Goal: Task Accomplishment & Management: Manage account settings

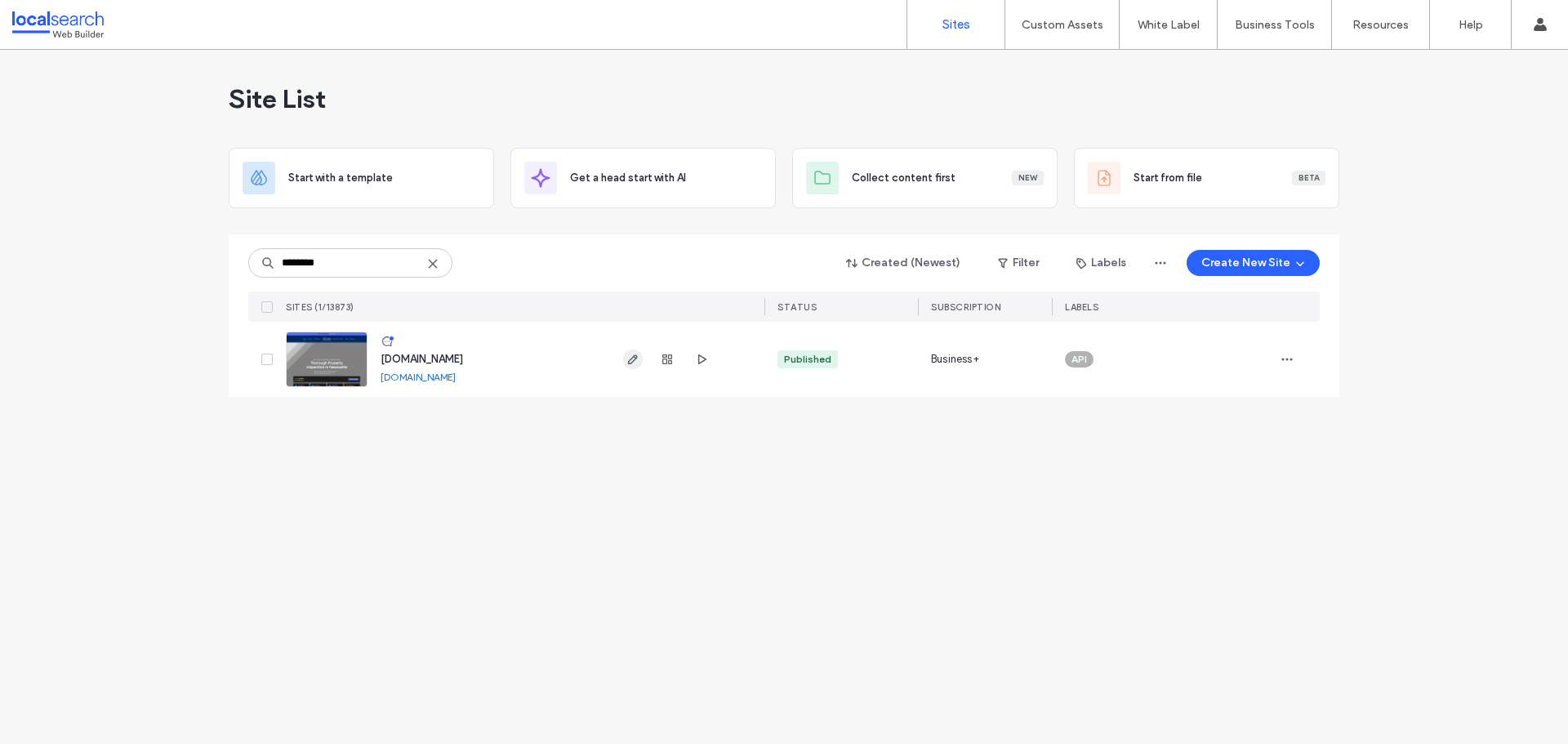
click at [633, 359] on icon "button" at bounding box center [634, 360] width 14 height 14
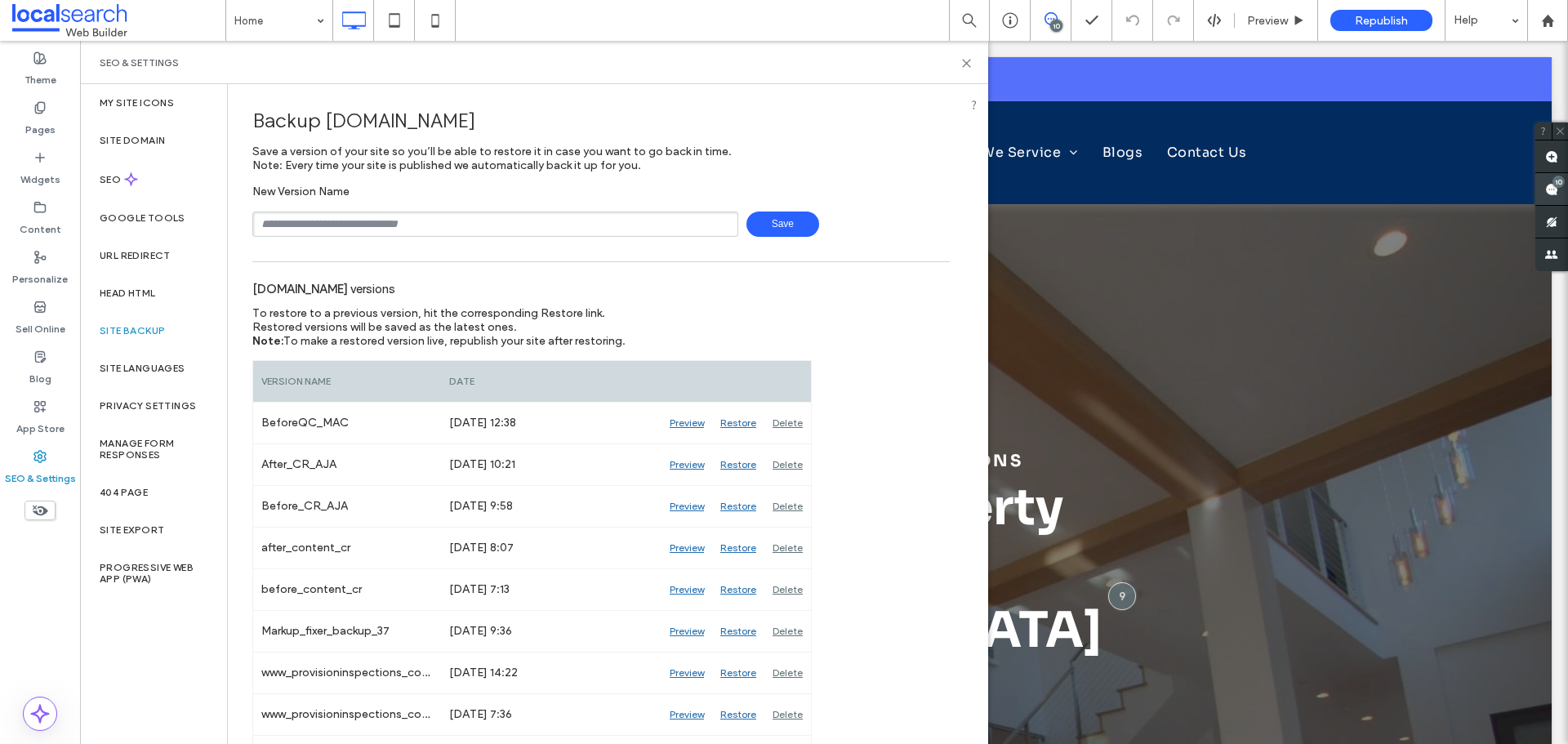
click at [1547, 191] on use at bounding box center [1552, 190] width 14 height 14
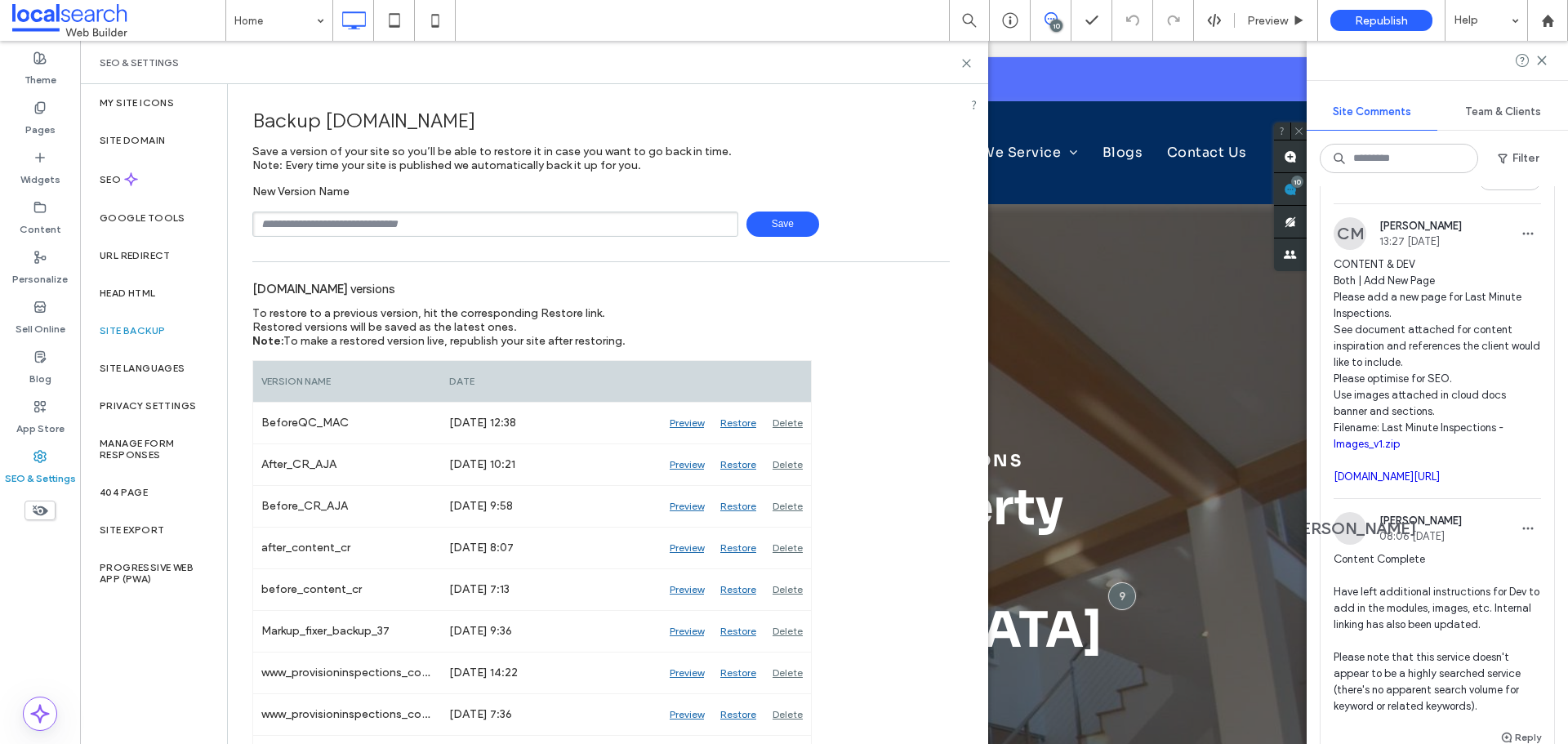
scroll to position [2133, 0]
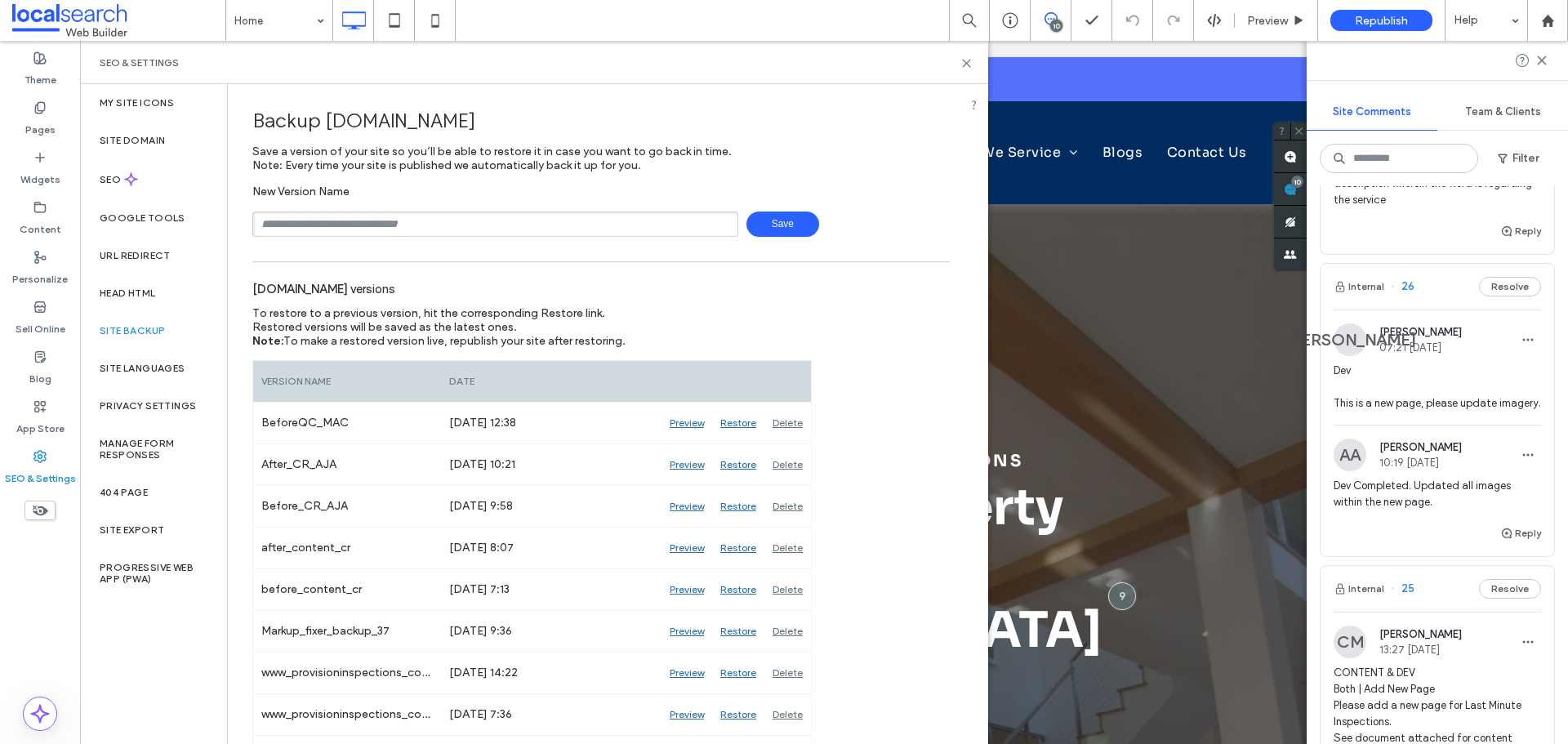
click at [1439, 388] on span "Dev This is a new page, please update imagery." at bounding box center [1437, 387] width 207 height 49
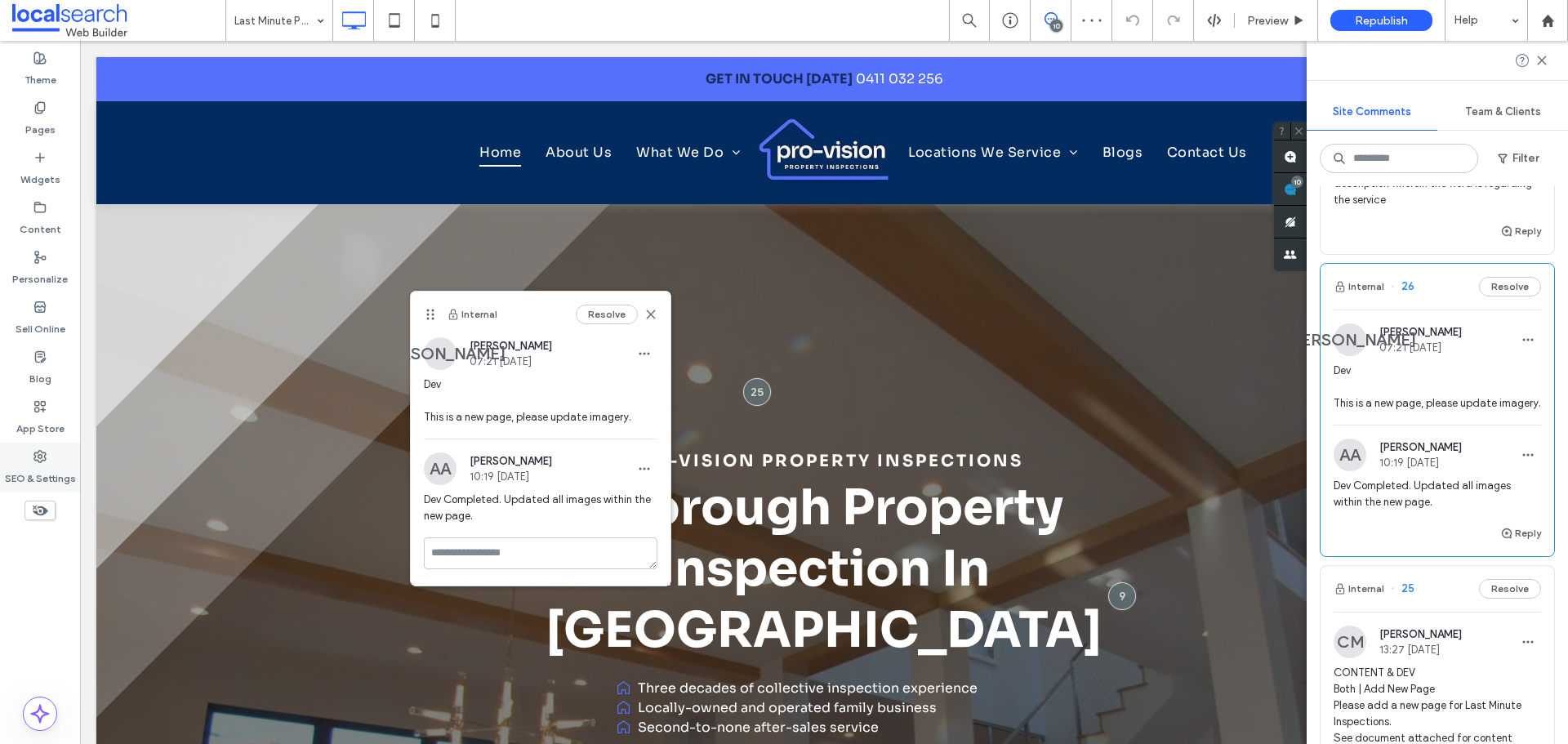
click at [63, 469] on label "SEO & Settings" at bounding box center [40, 475] width 71 height 23
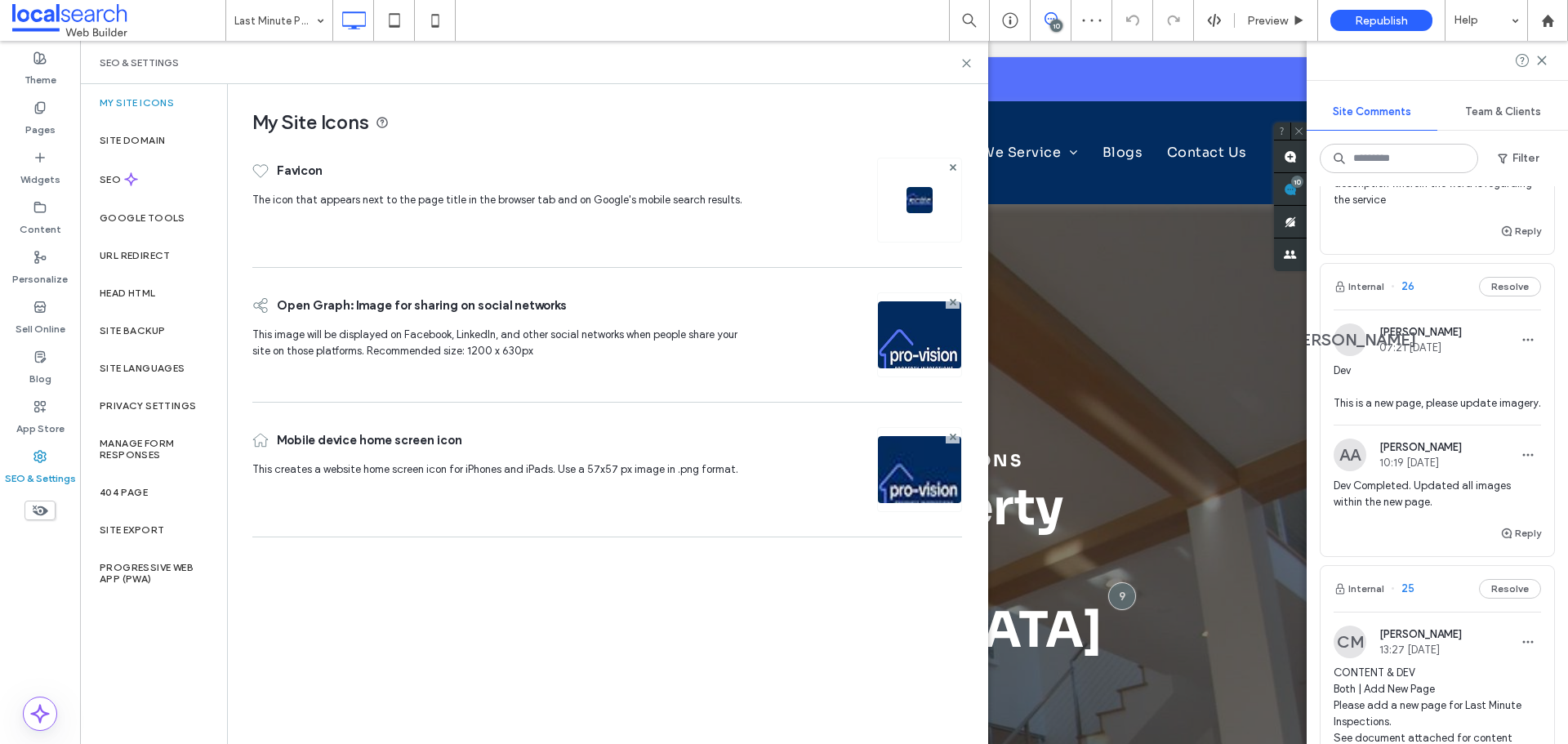
click at [170, 333] on div "Site Backup" at bounding box center [154, 331] width 147 height 38
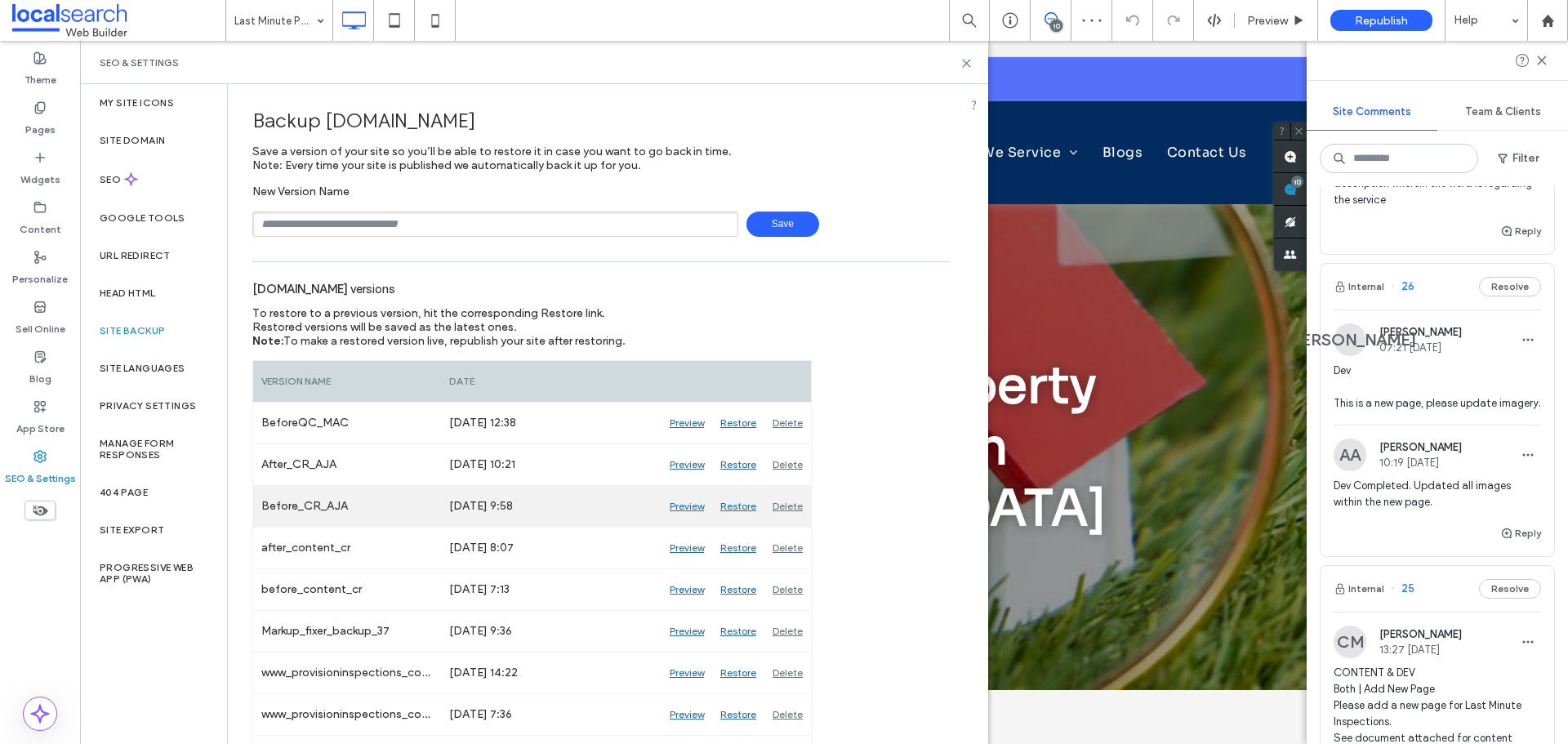
click at [685, 512] on div "Preview" at bounding box center [687, 506] width 50 height 41
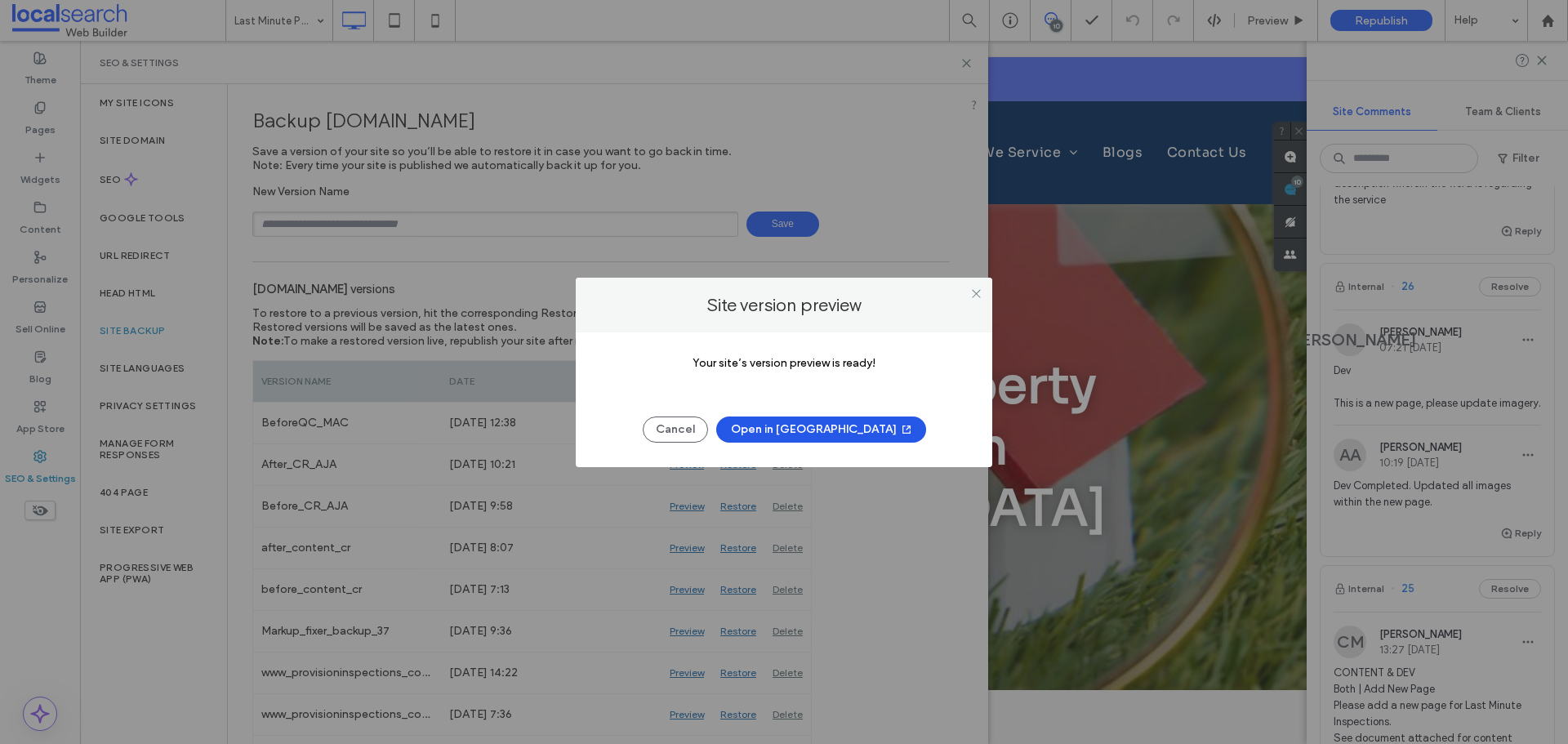
click at [848, 419] on button "Open in [GEOGRAPHIC_DATA]" at bounding box center [820, 430] width 210 height 26
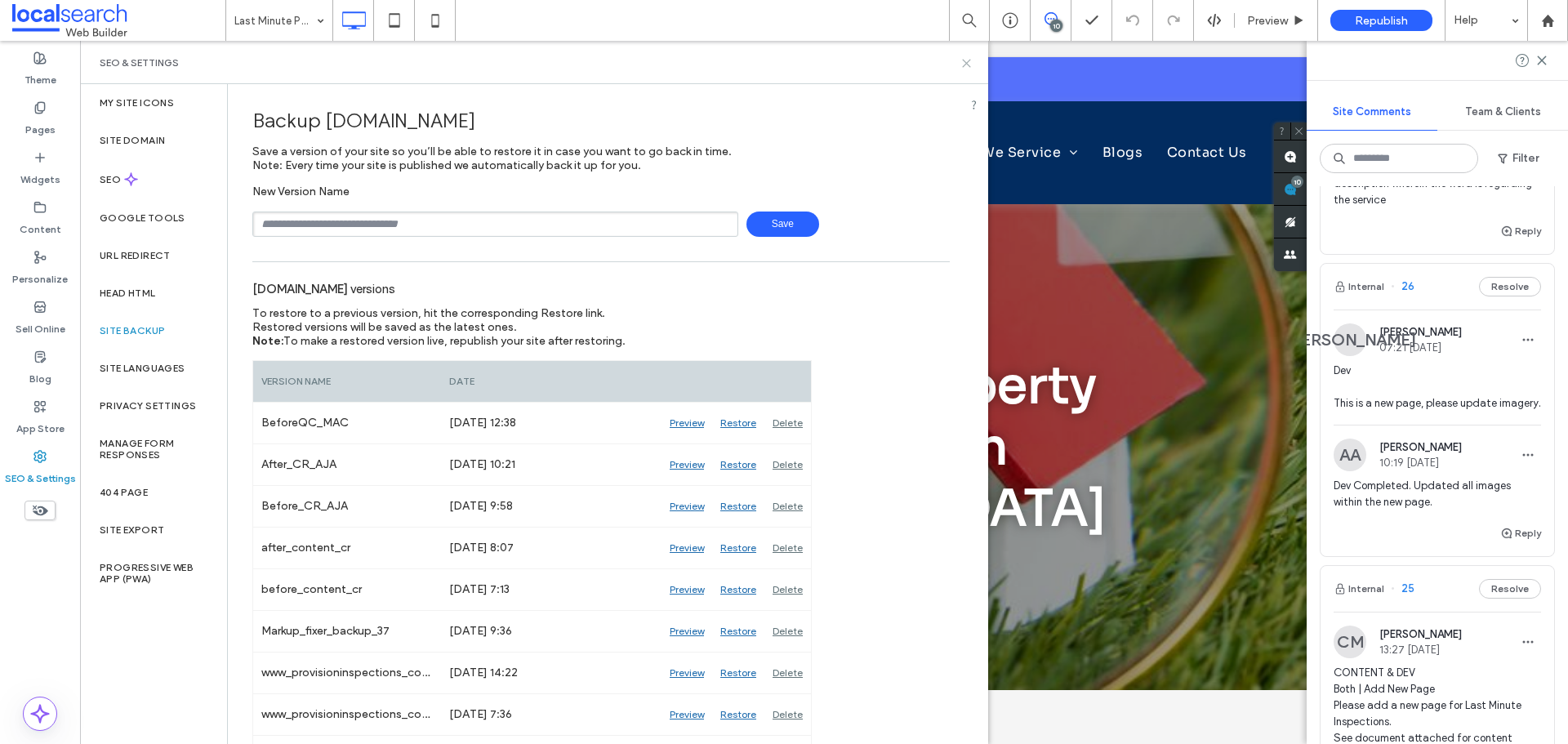
click at [967, 64] on use at bounding box center [966, 64] width 8 height 8
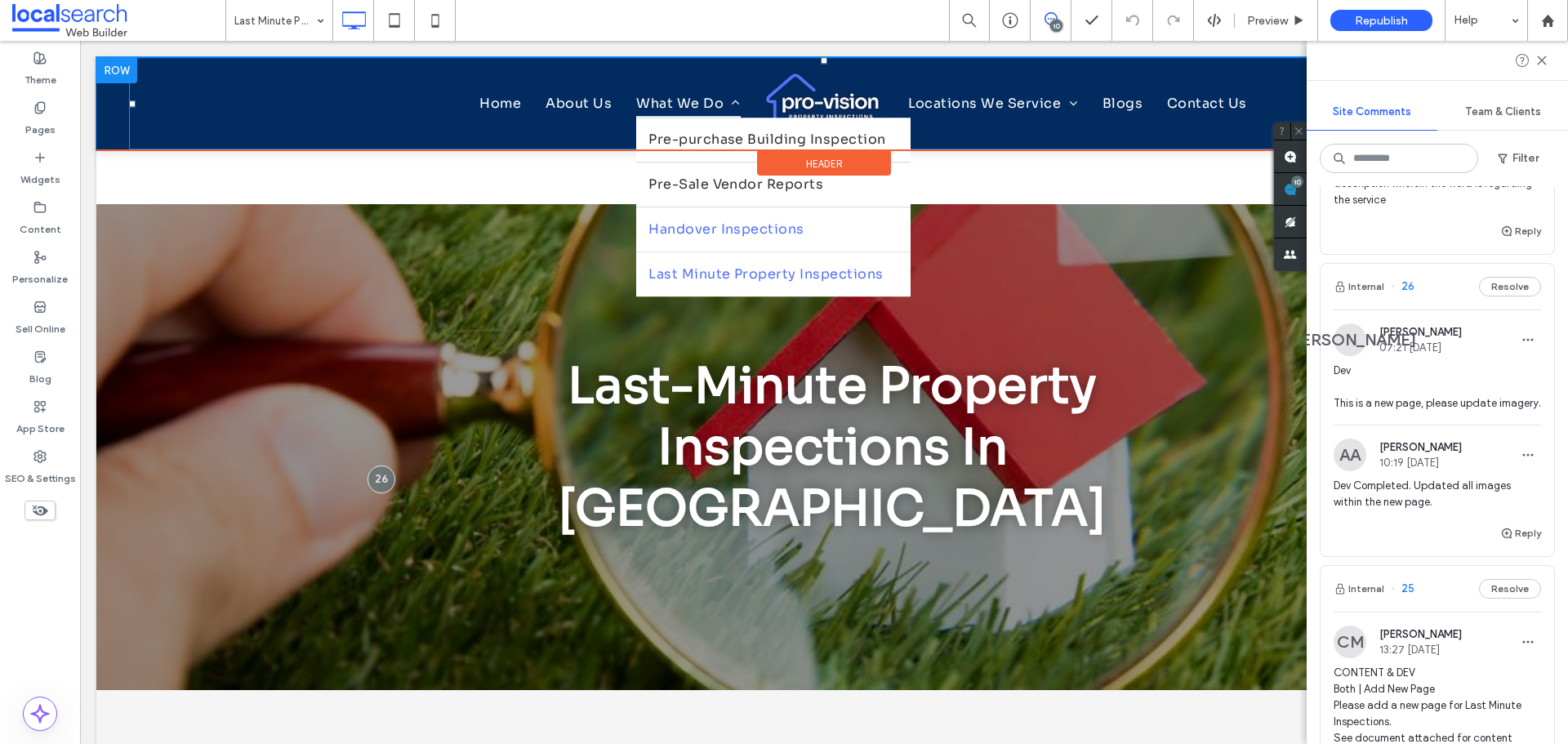
scroll to position [245, 0]
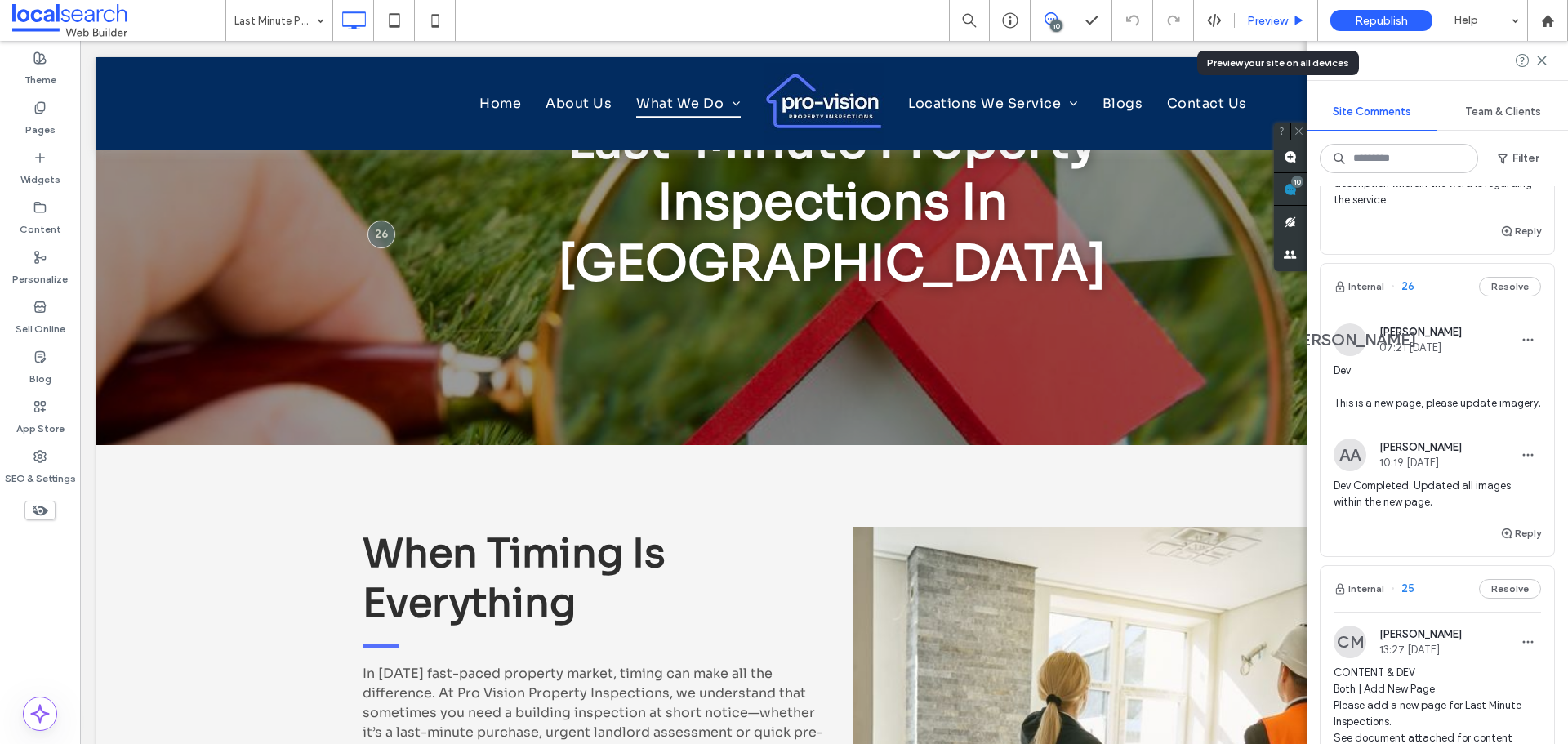
click at [1256, 18] on span "Preview" at bounding box center [1267, 20] width 41 height 14
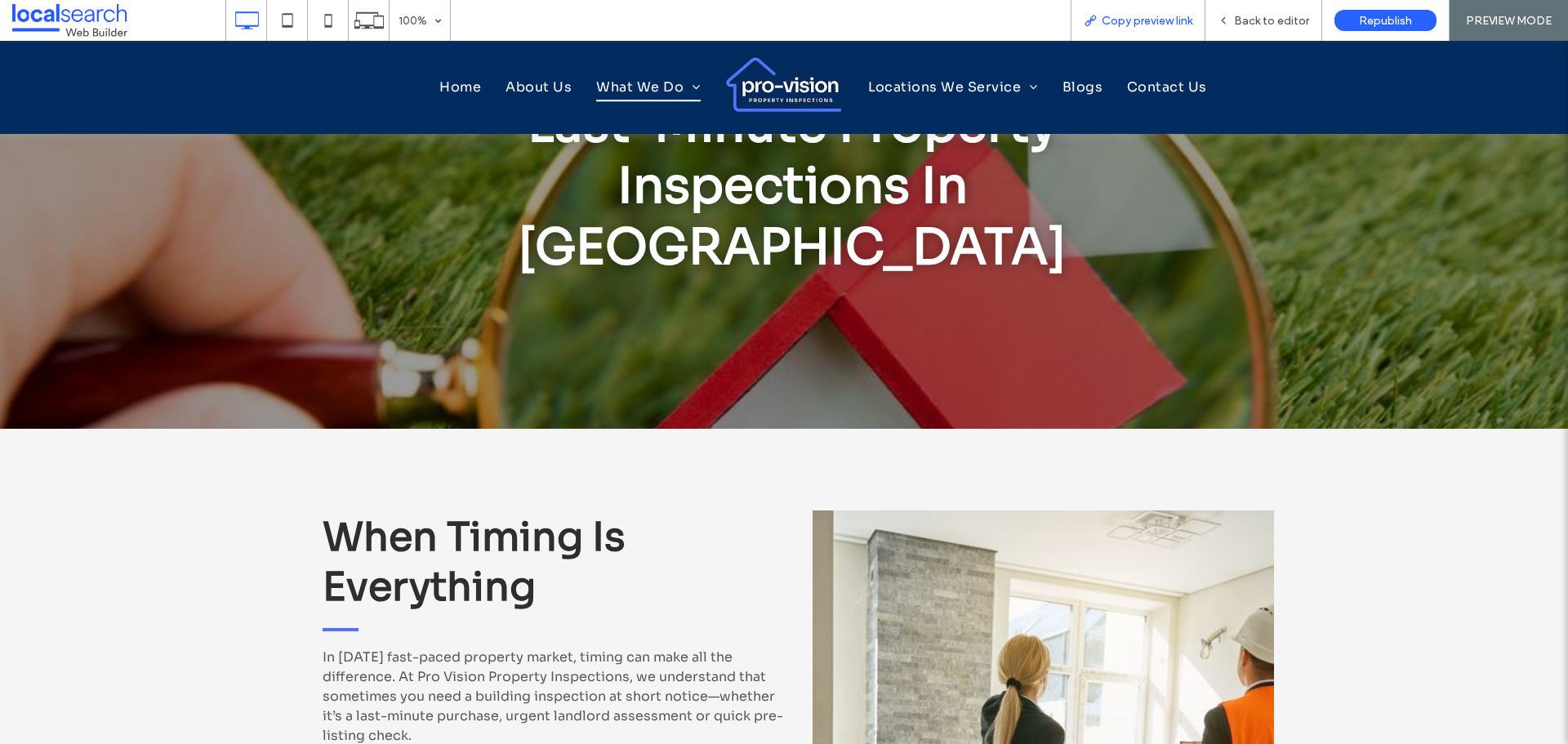
click at [1134, 23] on span "Copy preview link" at bounding box center [1147, 20] width 91 height 14
click at [1265, 10] on div "Back to editor" at bounding box center [1263, 20] width 117 height 41
click at [1263, 19] on span "Back to editor" at bounding box center [1272, 20] width 75 height 14
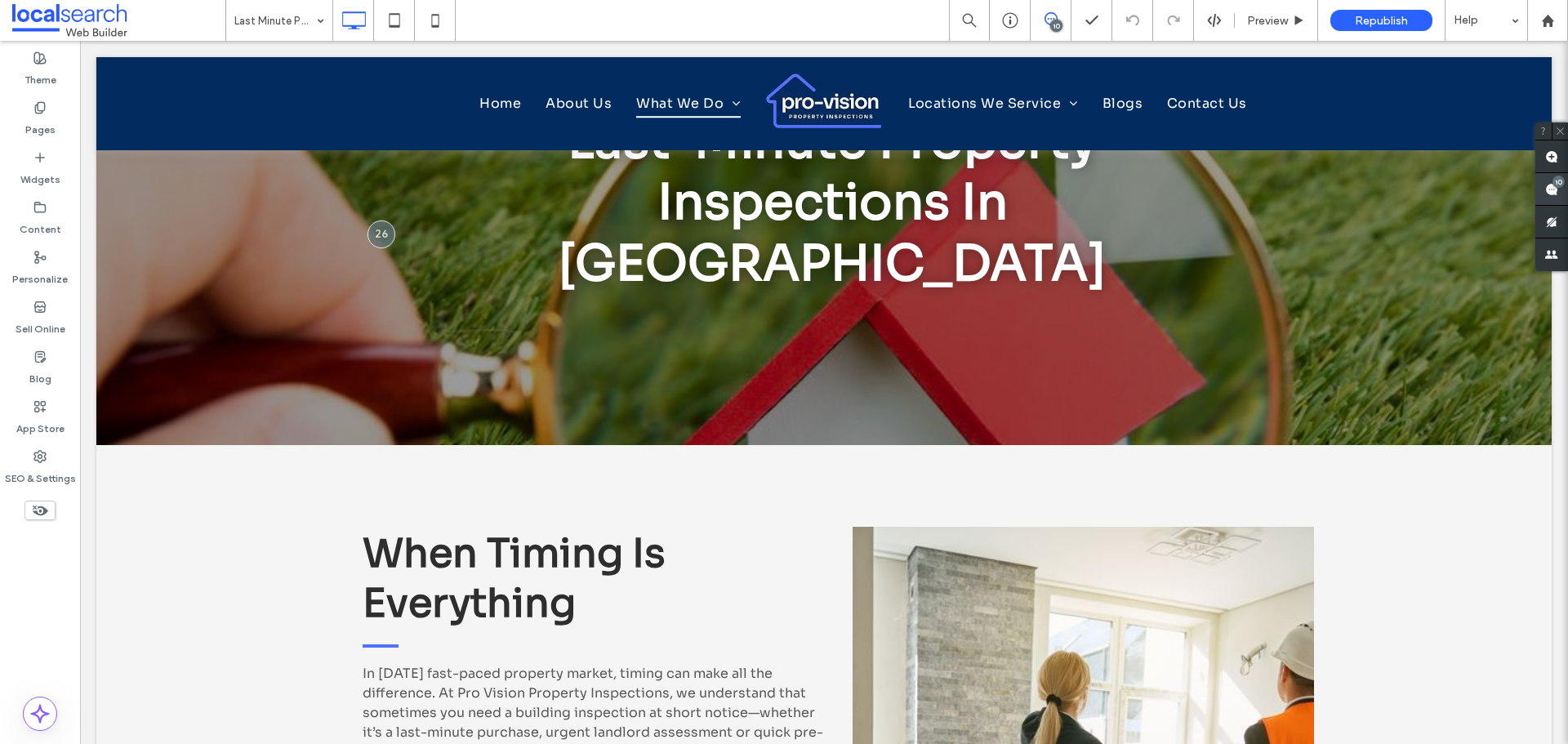
click at [1555, 191] on use at bounding box center [1552, 190] width 14 height 14
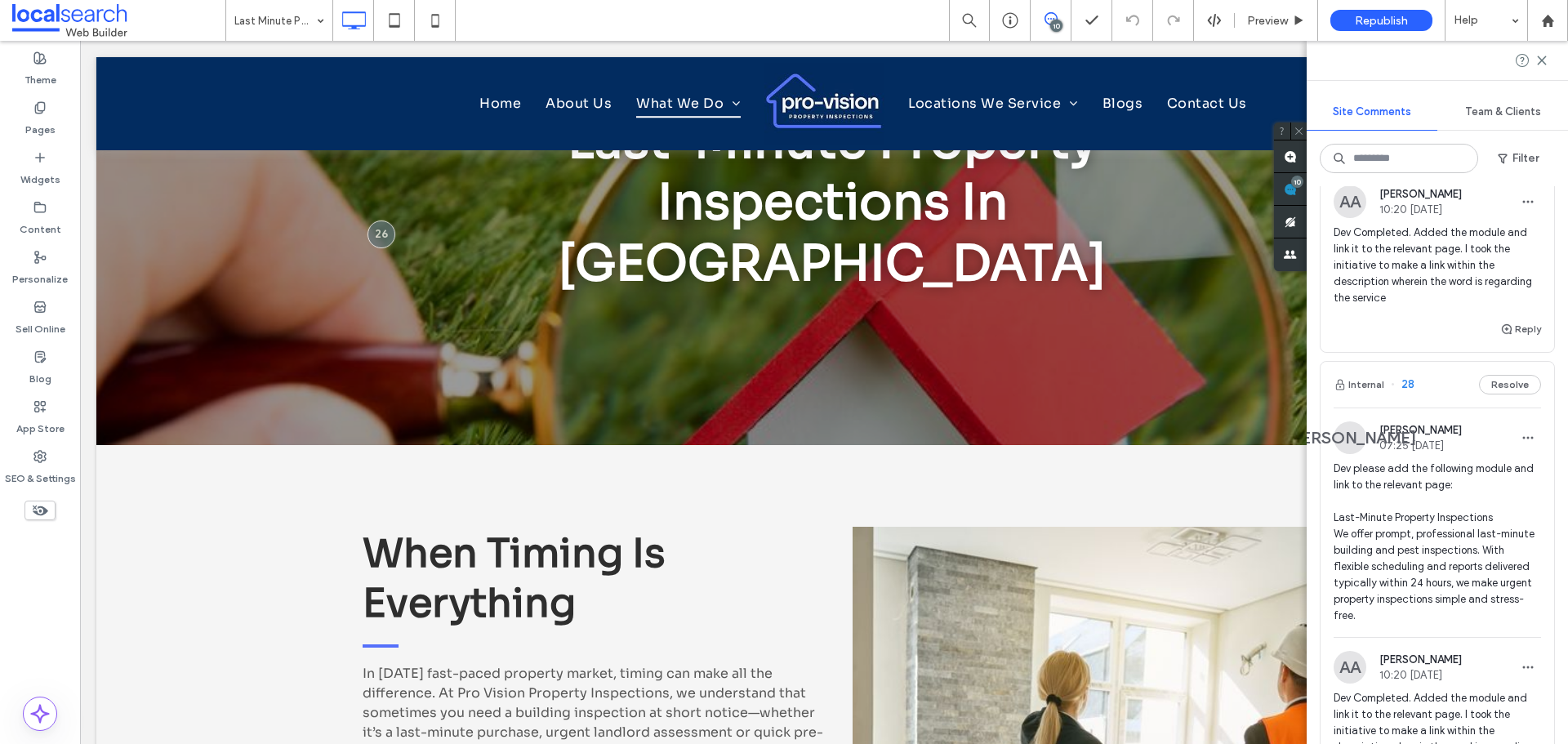
scroll to position [1627, 0]
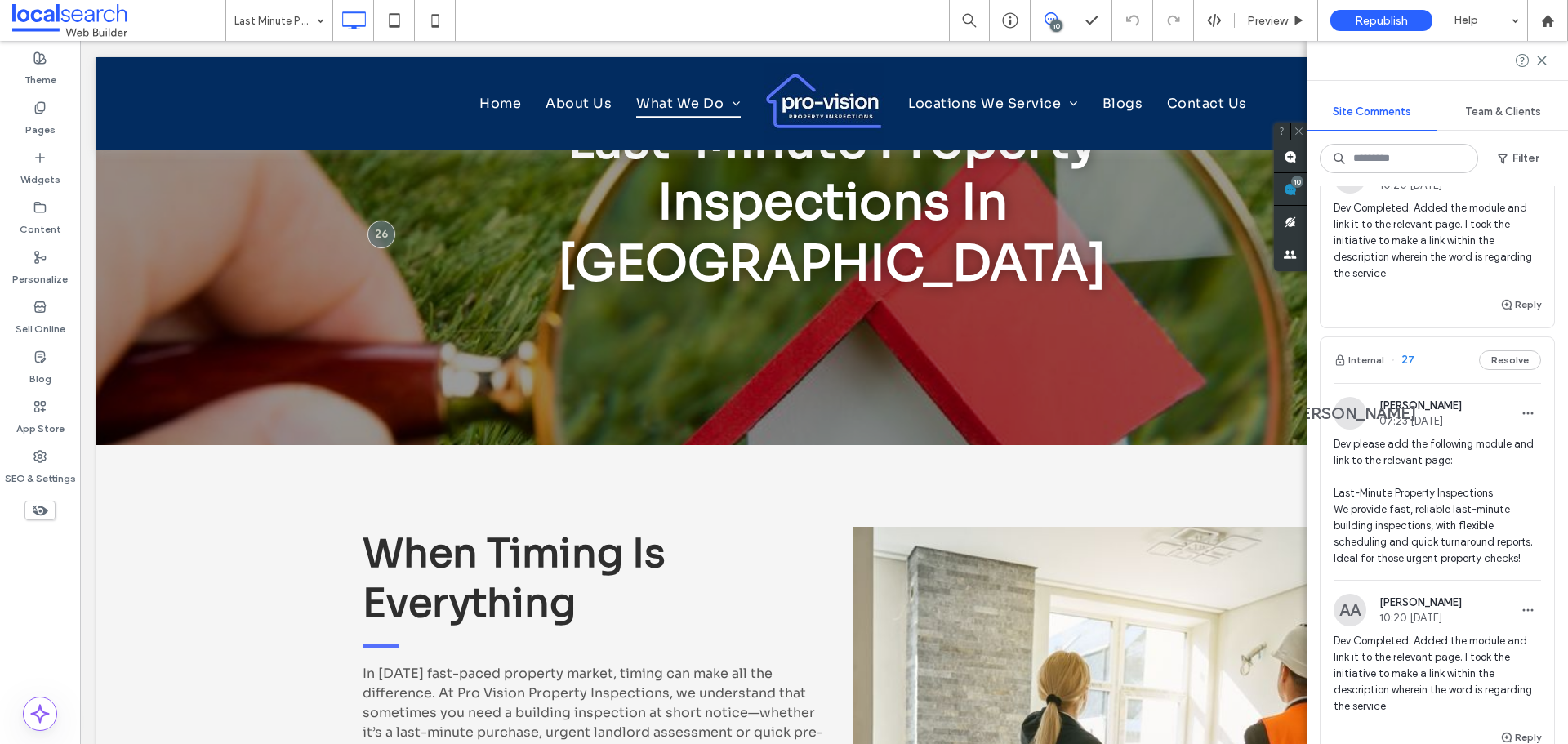
click at [1418, 461] on span "Dev please add the following module and link to the relevant page: Last-Minute …" at bounding box center [1437, 501] width 207 height 131
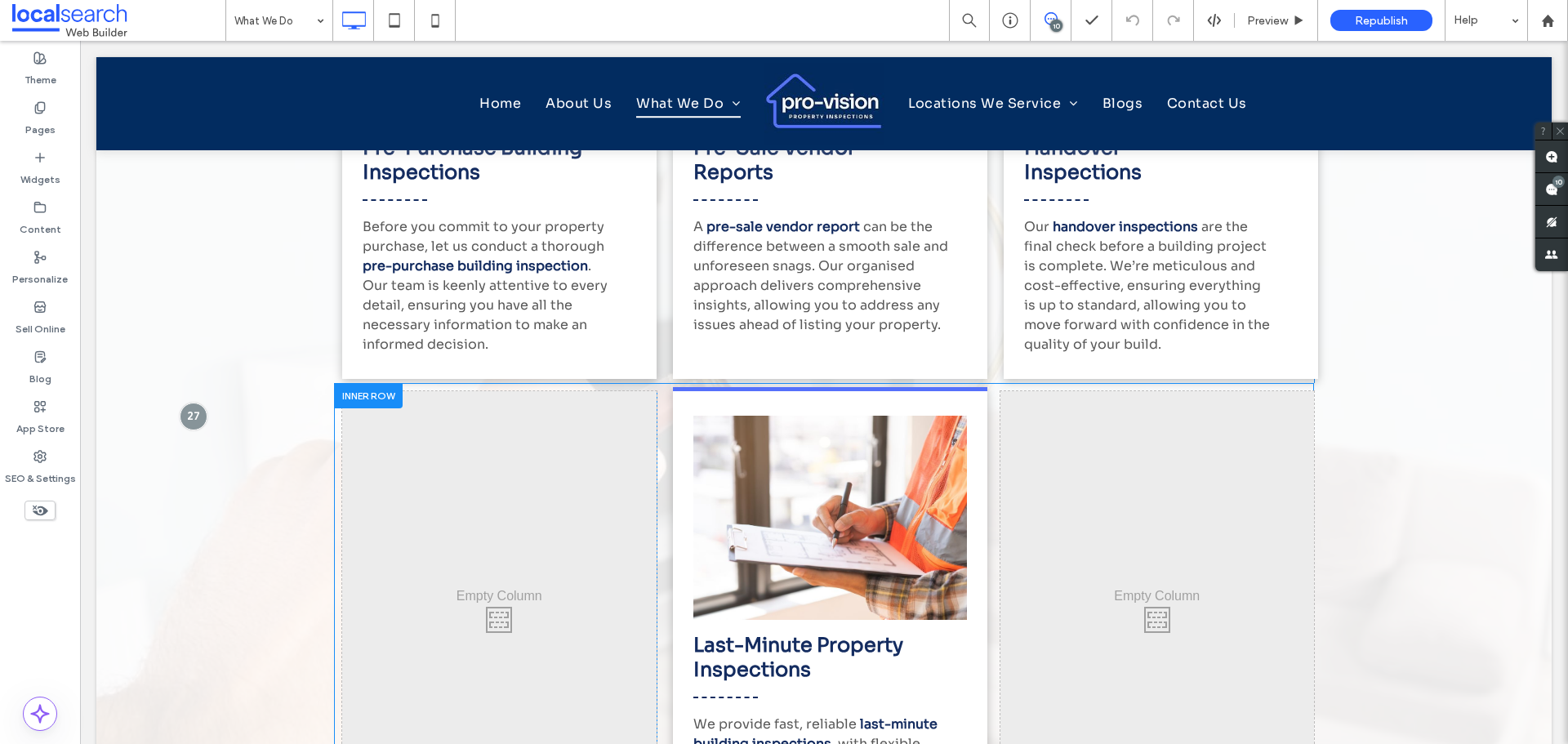
scroll to position [867, 0]
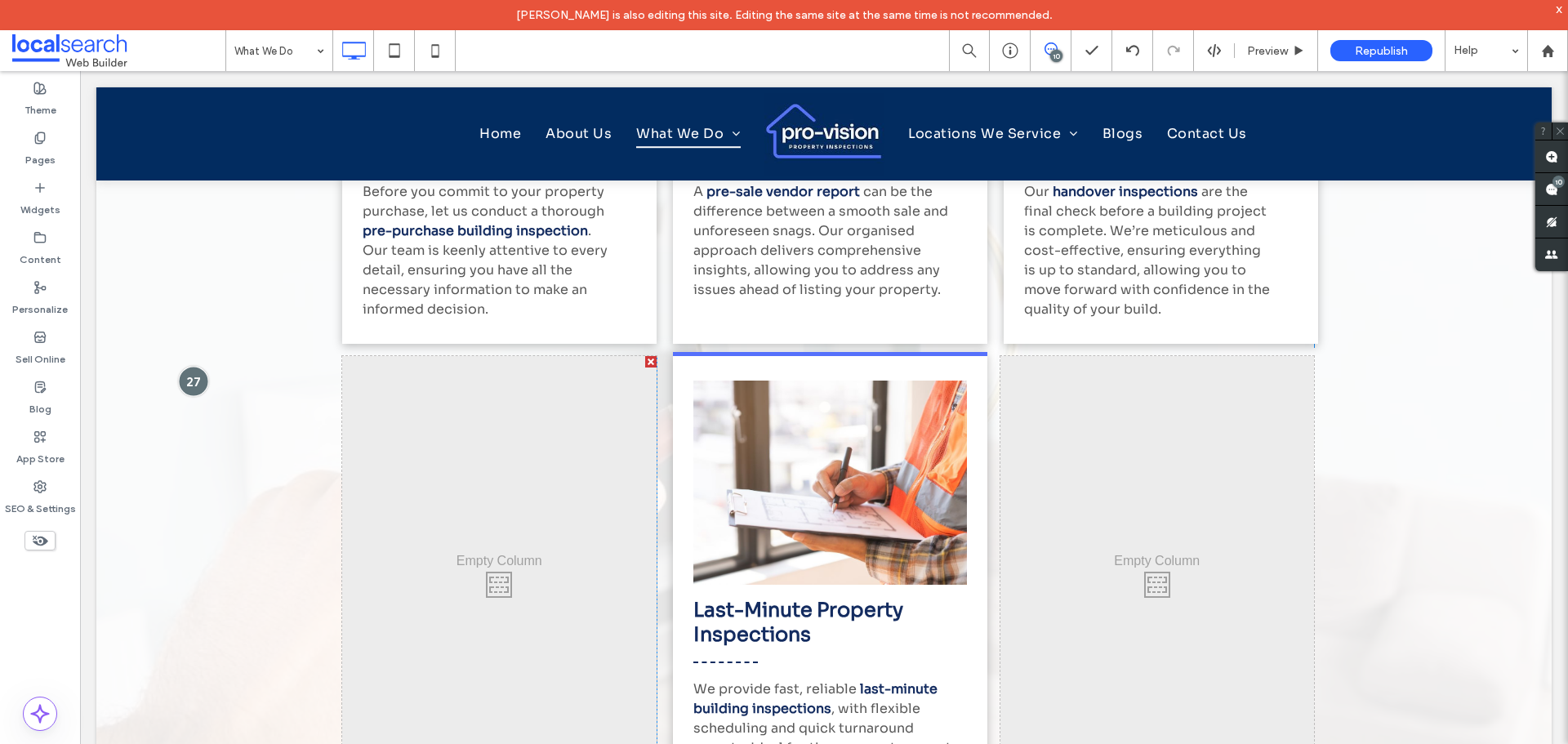
click at [192, 382] on div at bounding box center [192, 380] width 30 height 30
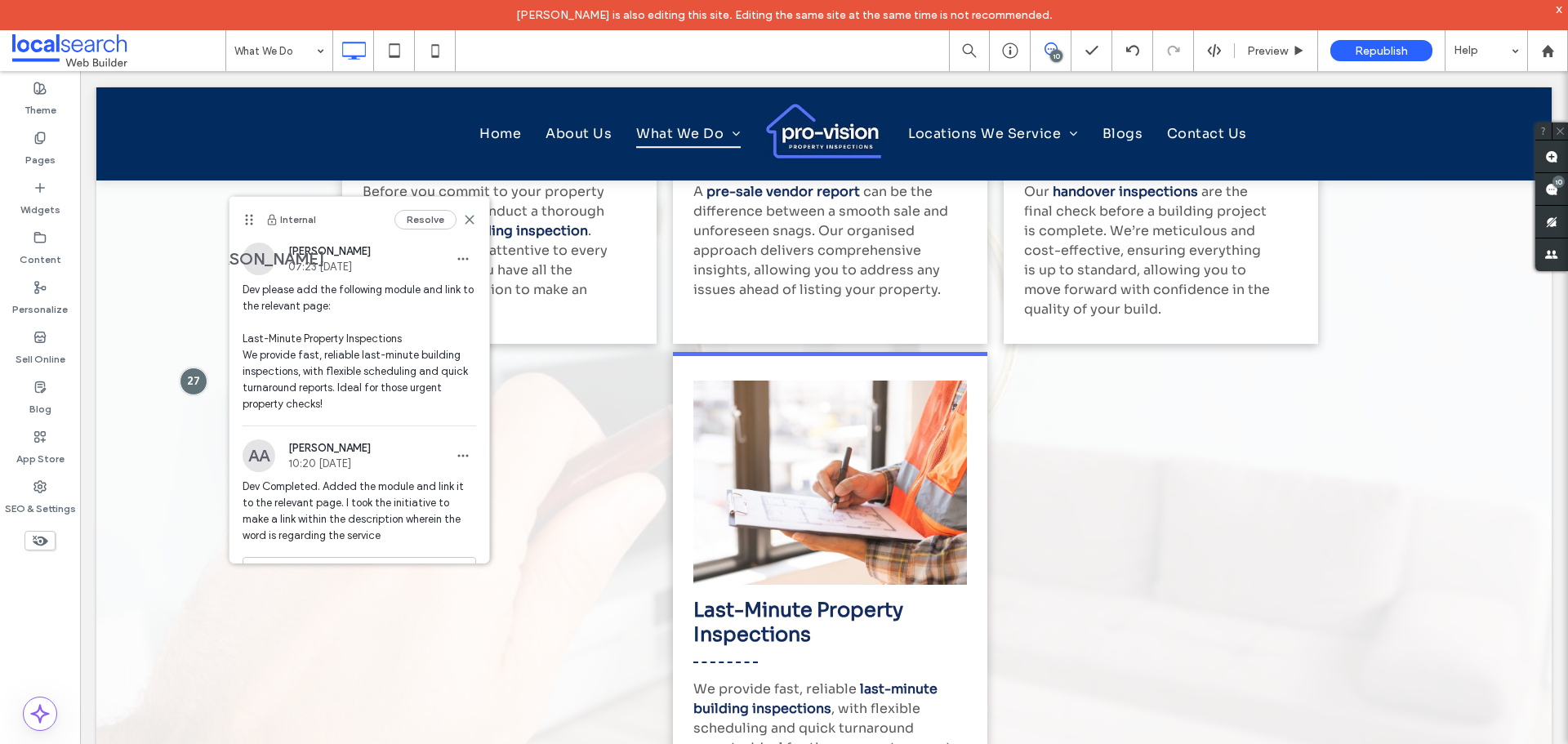
scroll to position [23, 0]
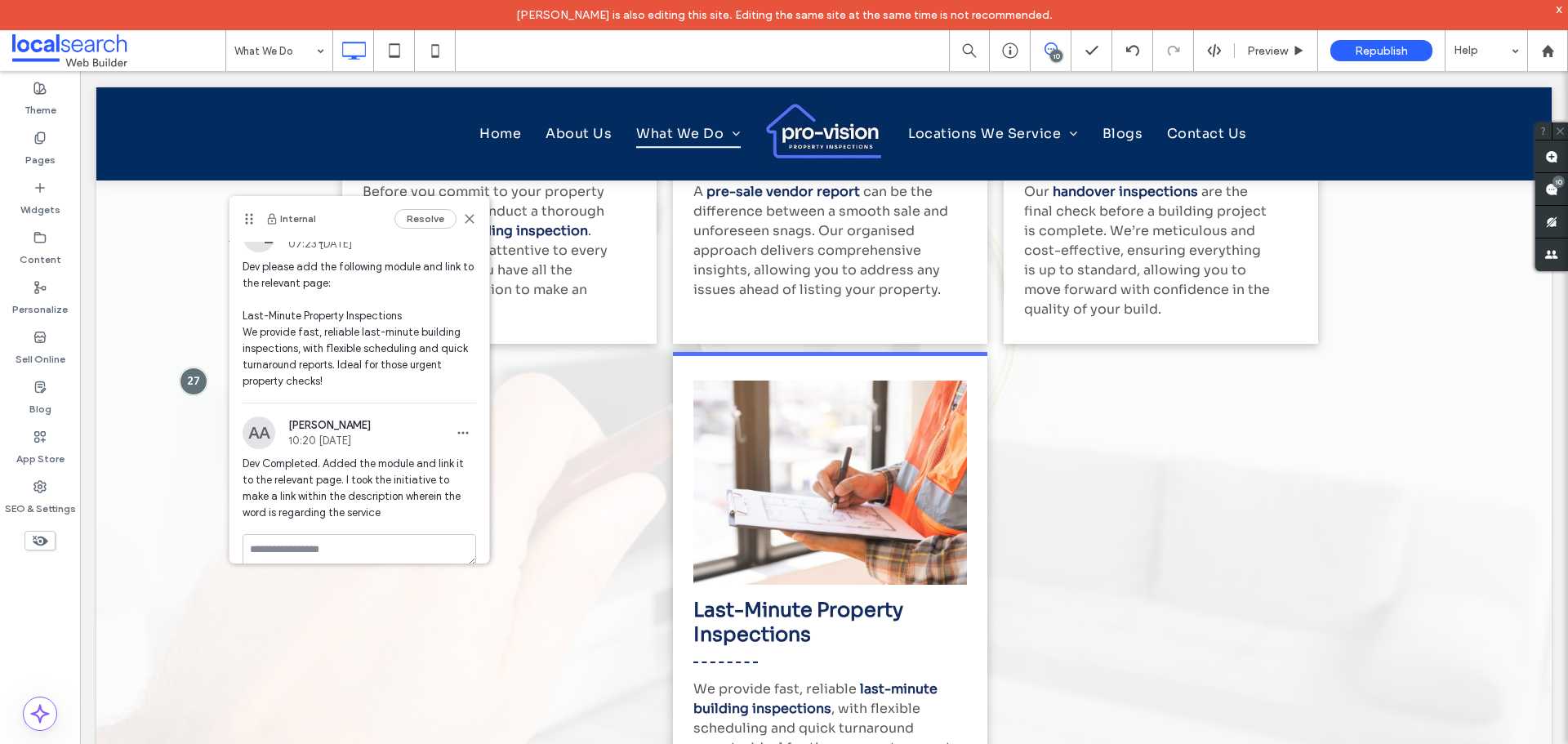
drag, startPoint x: 302, startPoint y: 391, endPoint x: 911, endPoint y: 256, distance: 623.8
click at [240, 354] on div "[PERSON_NAME] 07:23 [DATE] Dev please add the following module and link to the …" at bounding box center [359, 311] width 259 height 183
click at [1557, 186] on div "10" at bounding box center [1558, 182] width 13 height 13
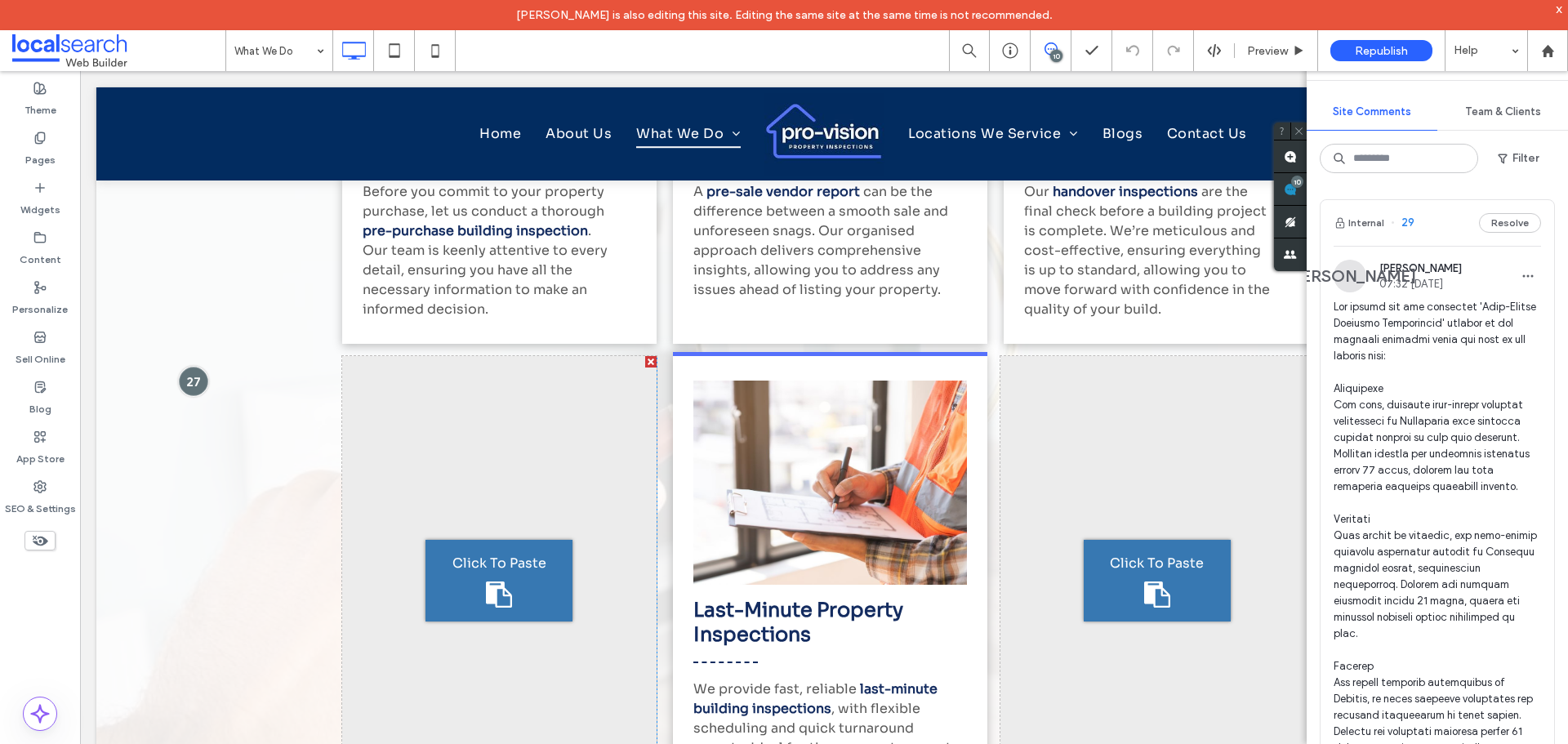
click at [196, 376] on div at bounding box center [192, 380] width 30 height 30
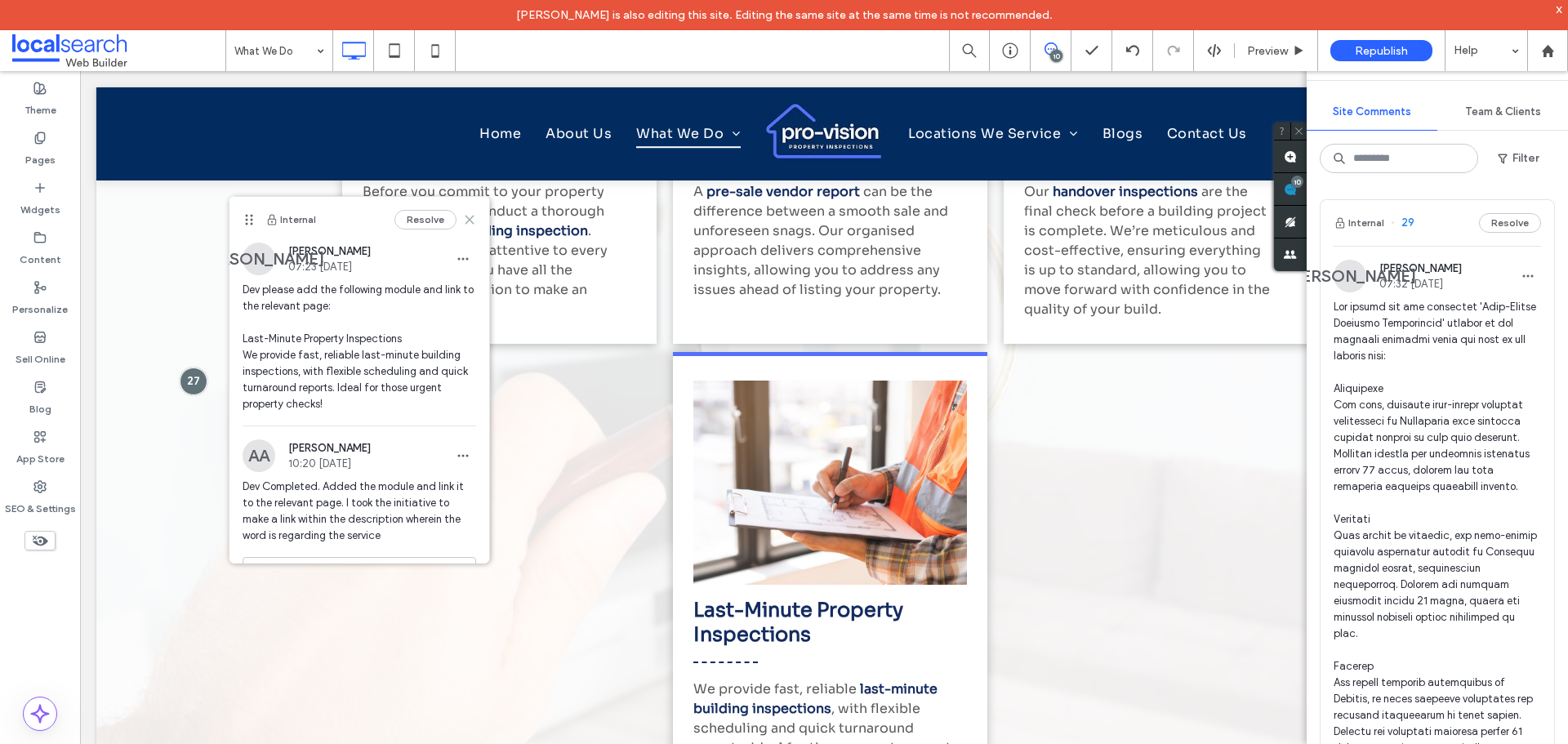
click at [463, 223] on icon at bounding box center [470, 220] width 14 height 14
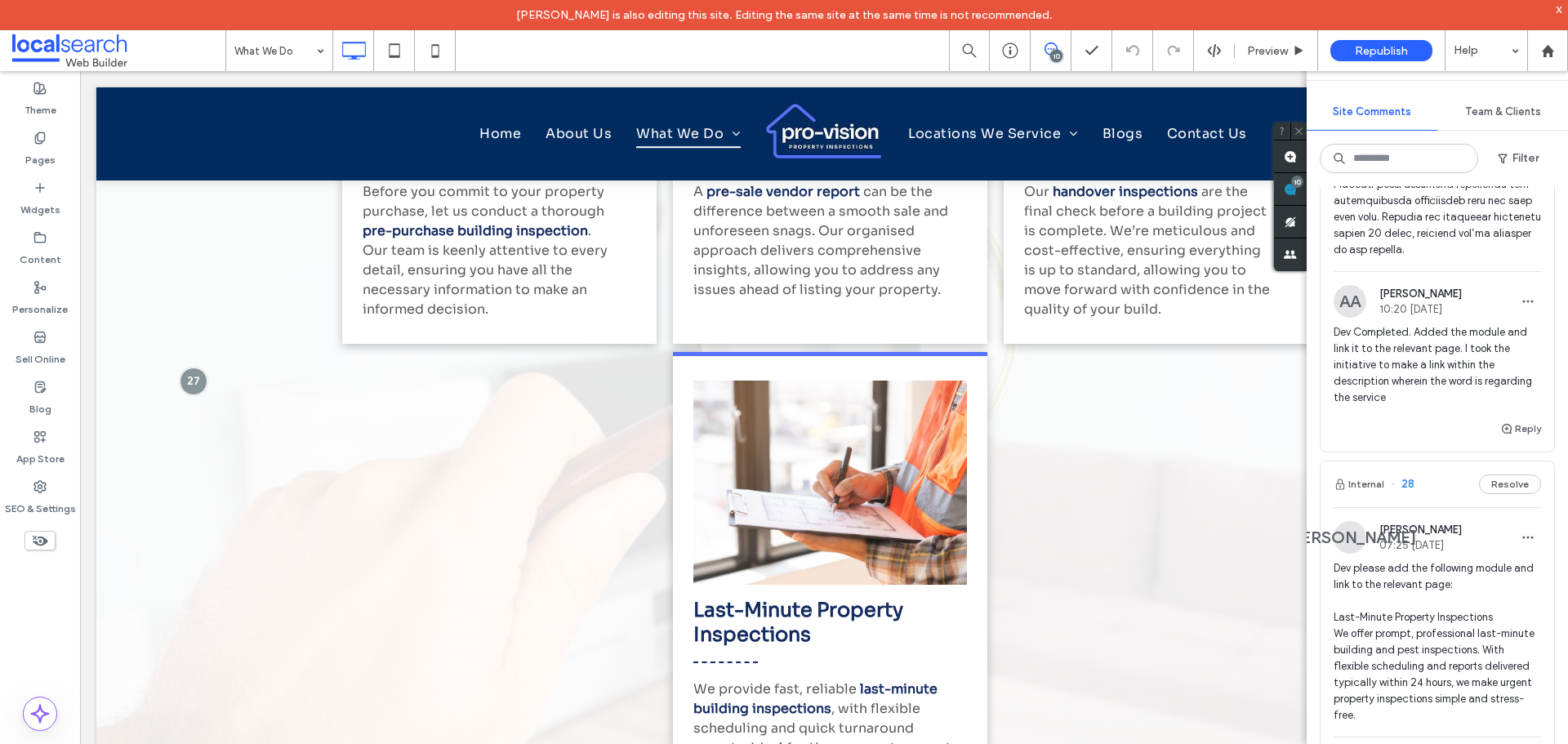
scroll to position [1062, 0]
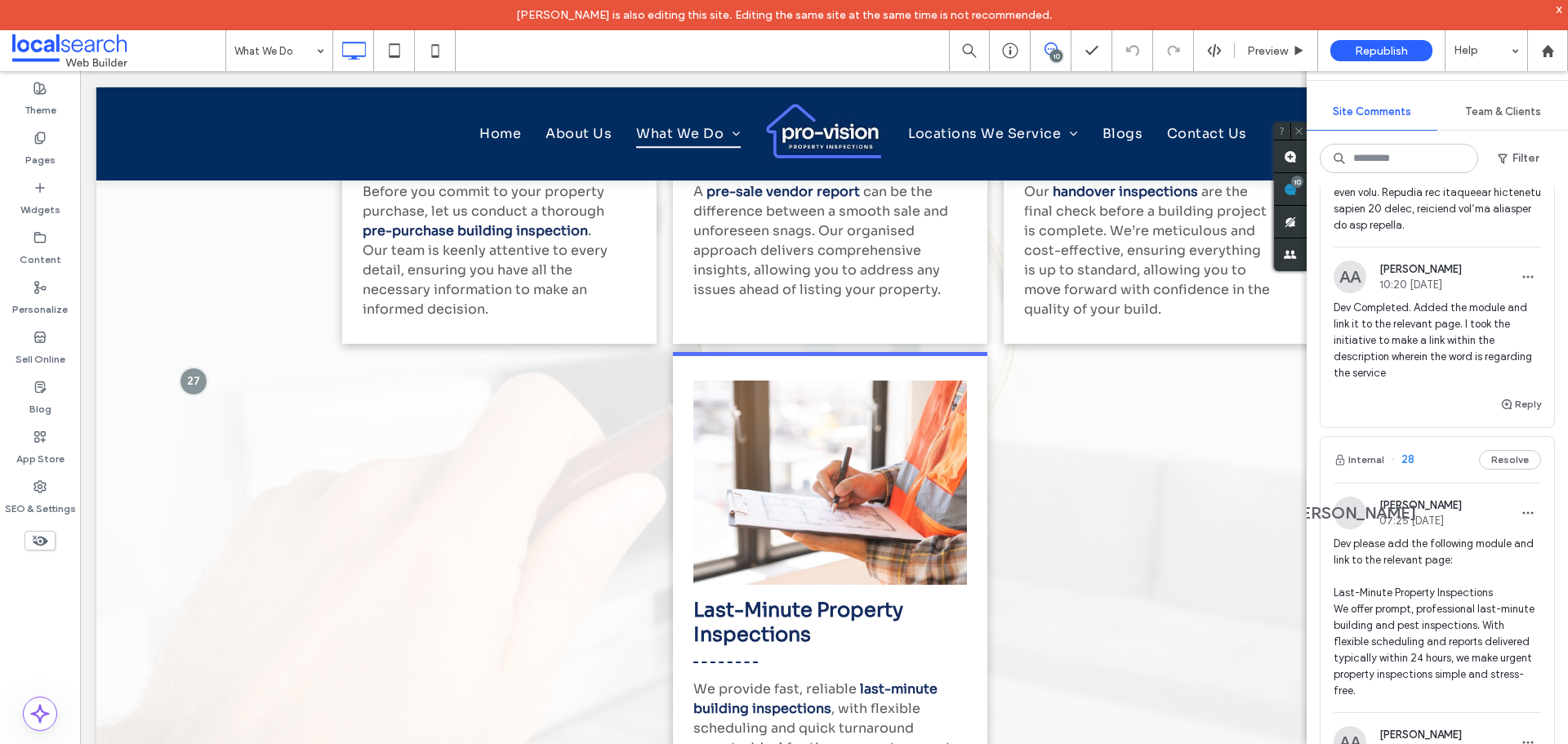
click at [1399, 561] on span "Dev please add the following module and link to the relevant page: Last-Minute …" at bounding box center [1437, 617] width 207 height 164
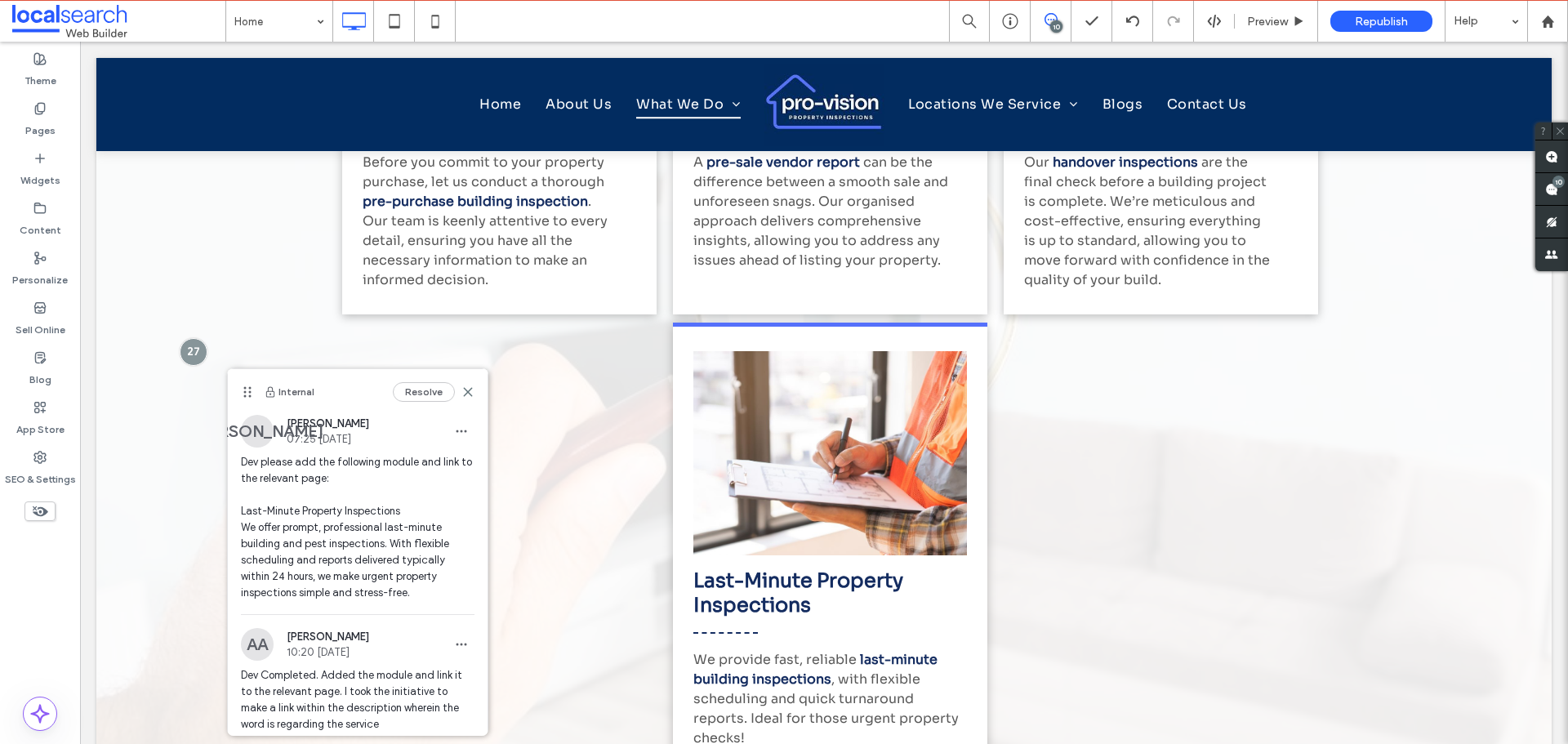
drag, startPoint x: 412, startPoint y: 595, endPoint x: 244, endPoint y: 524, distance: 182.4
click at [244, 524] on span "Dev please add the following module and link to the relevant page: Last-Minute …" at bounding box center [357, 527] width 233 height 147
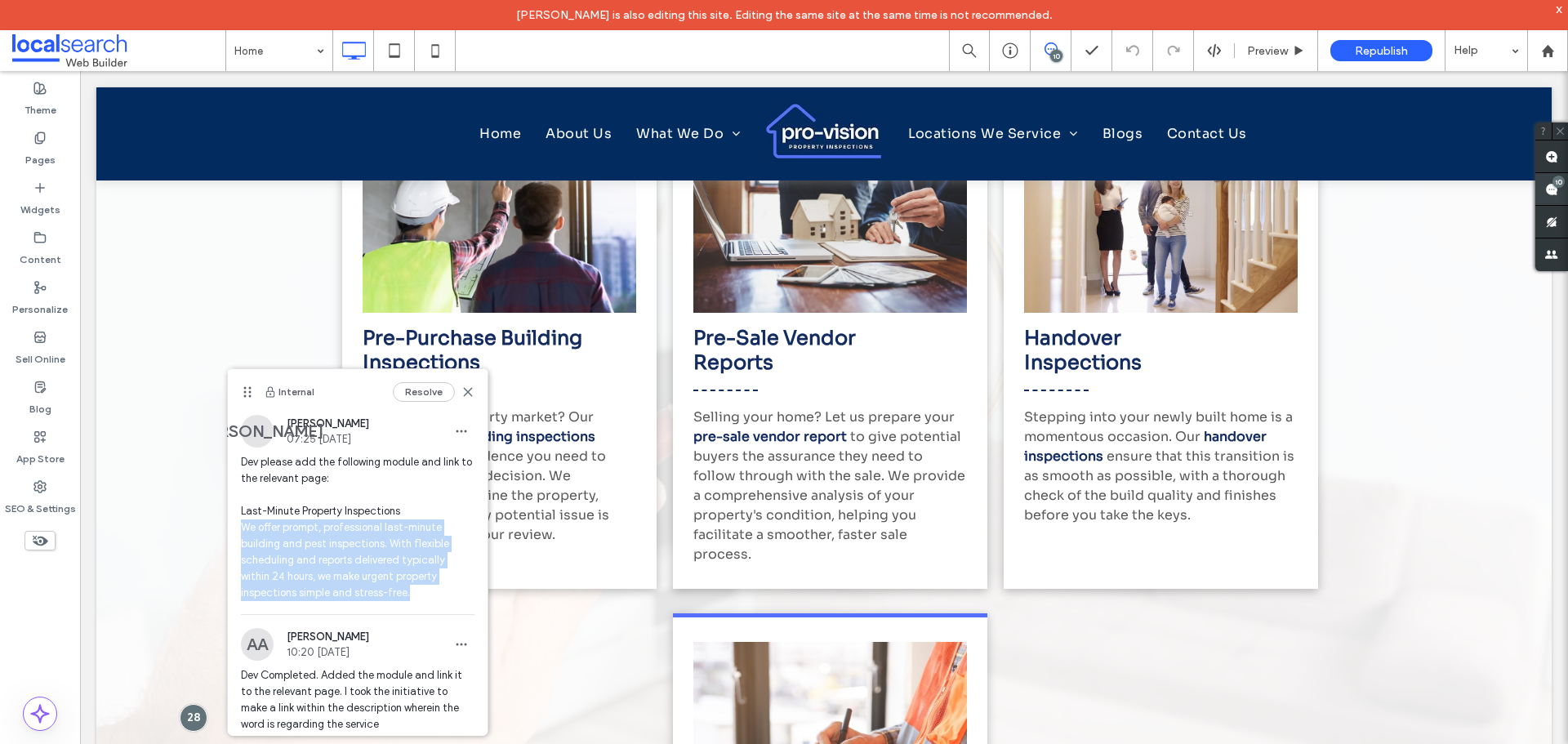
click at [1560, 184] on div "10" at bounding box center [1558, 182] width 13 height 13
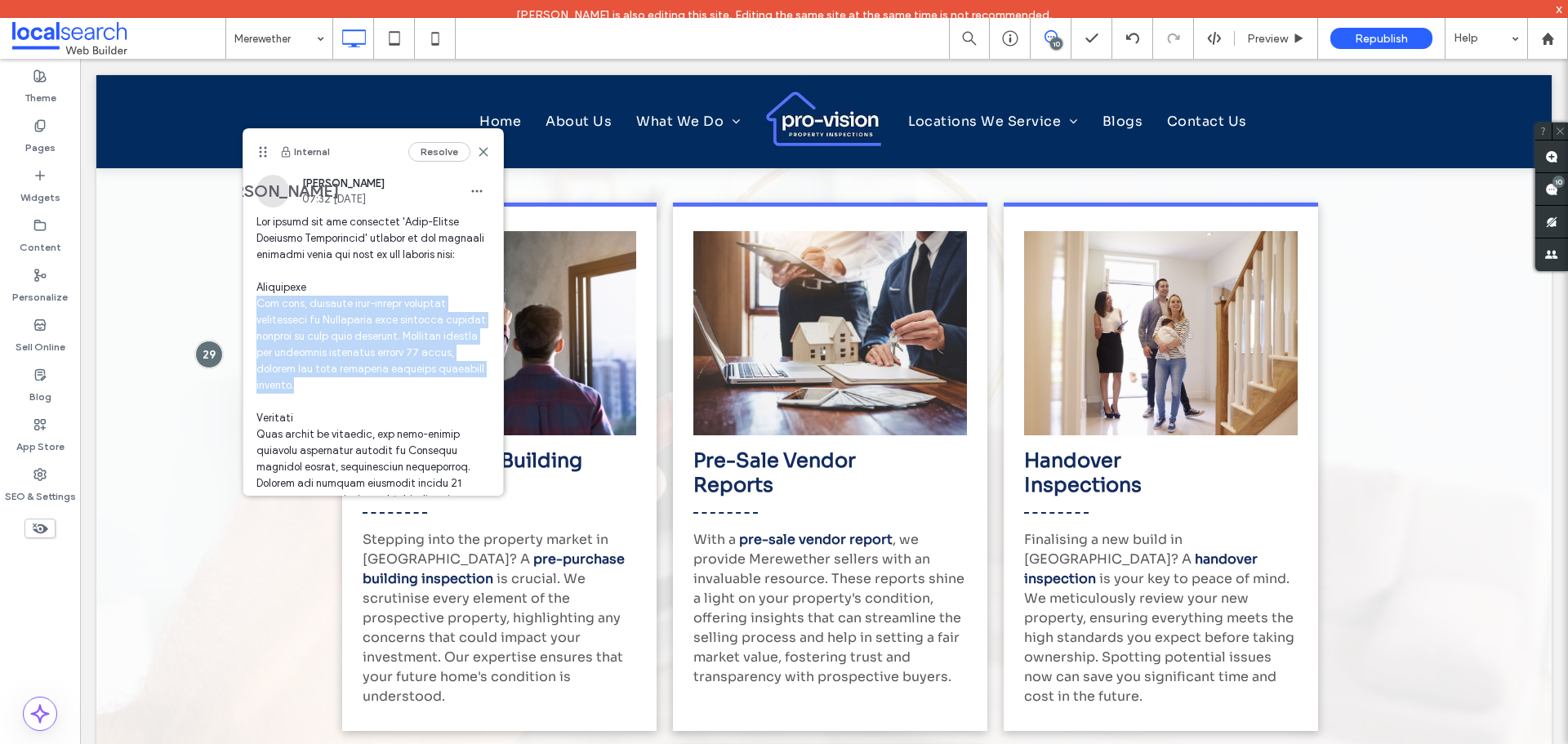
copy span "Get fast, reliable last-minute building inspections in [GEOGRAPHIC_DATA] with f…"
drag, startPoint x: 395, startPoint y: 386, endPoint x: 253, endPoint y: 307, distance: 162.5
click at [253, 307] on div "[PERSON_NAME] 07:32 [DATE]" at bounding box center [373, 659] width 259 height 967
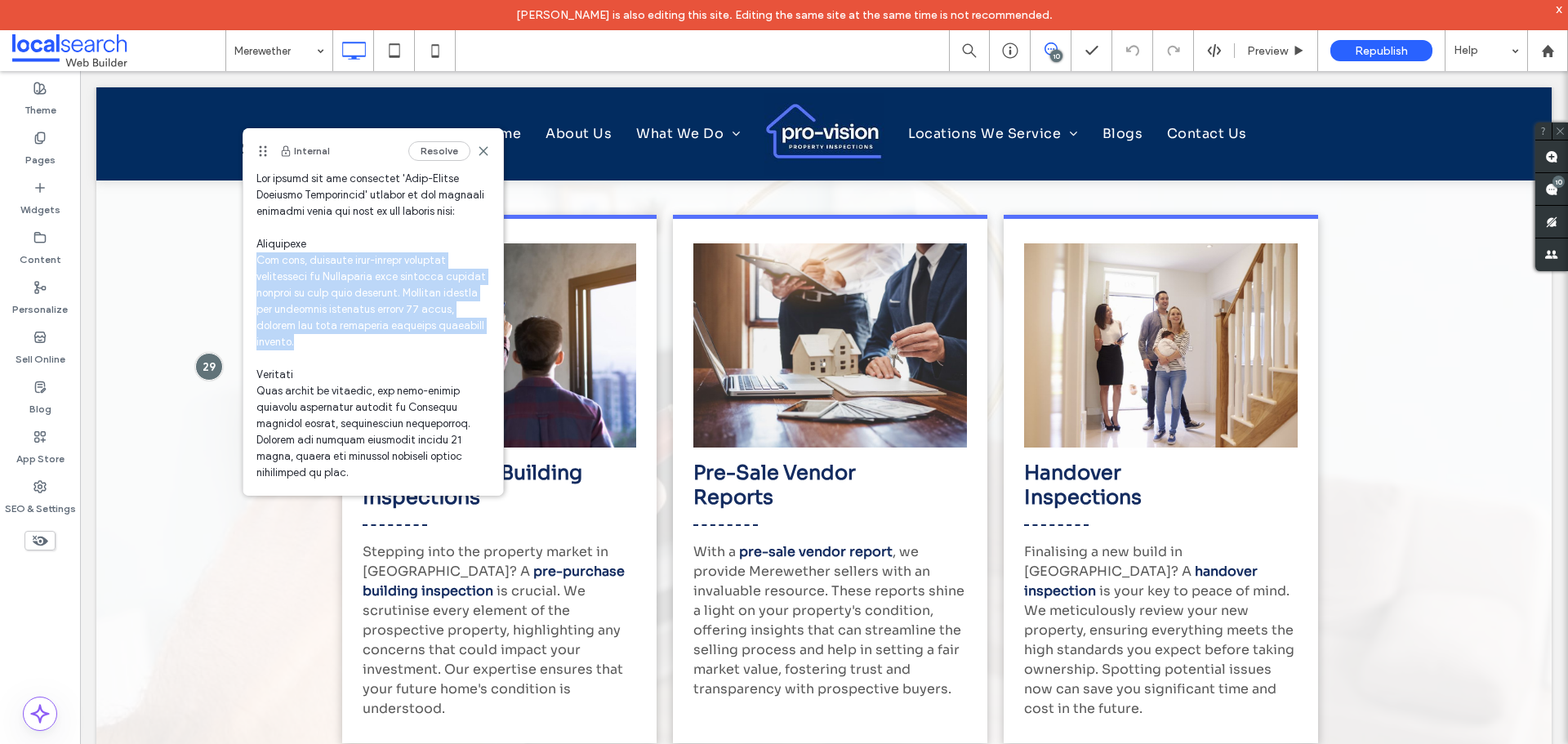
scroll to position [81, 0]
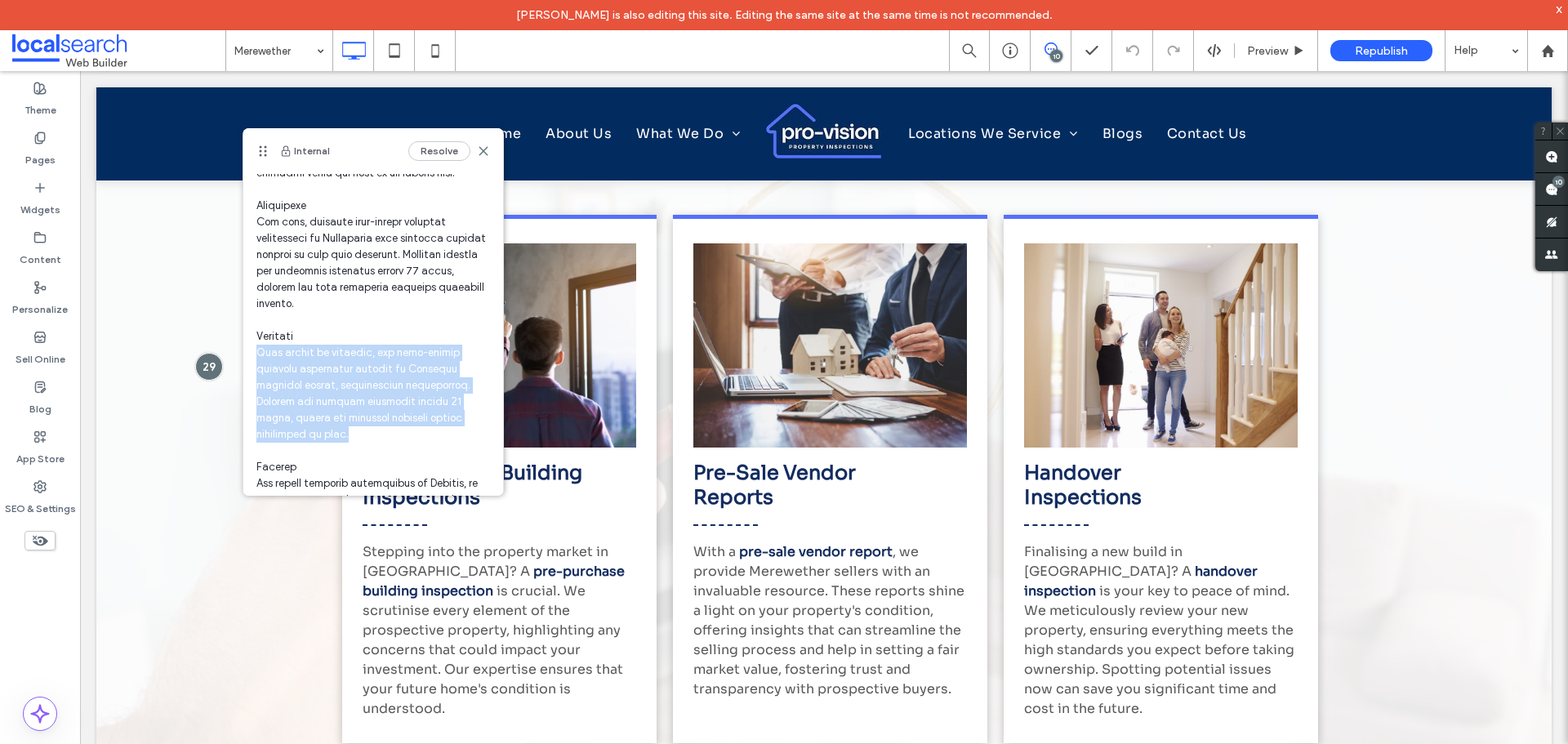
drag, startPoint x: 353, startPoint y: 437, endPoint x: 256, endPoint y: 354, distance: 127.7
click at [256, 354] on span at bounding box center [372, 590] width 233 height 915
copy span "When timing is critical, our last-minute building inspection service in [GEOGRA…"
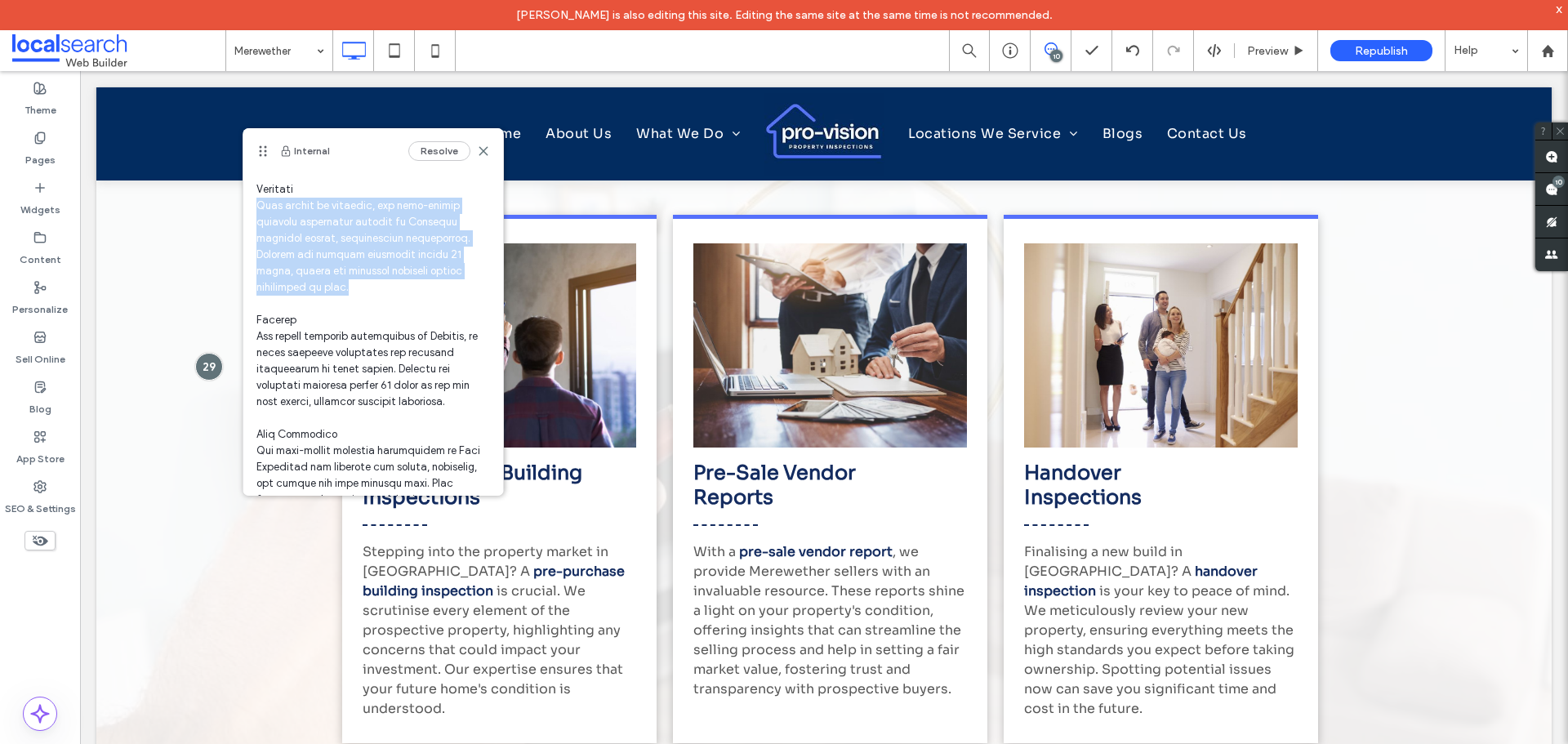
scroll to position [245, 0]
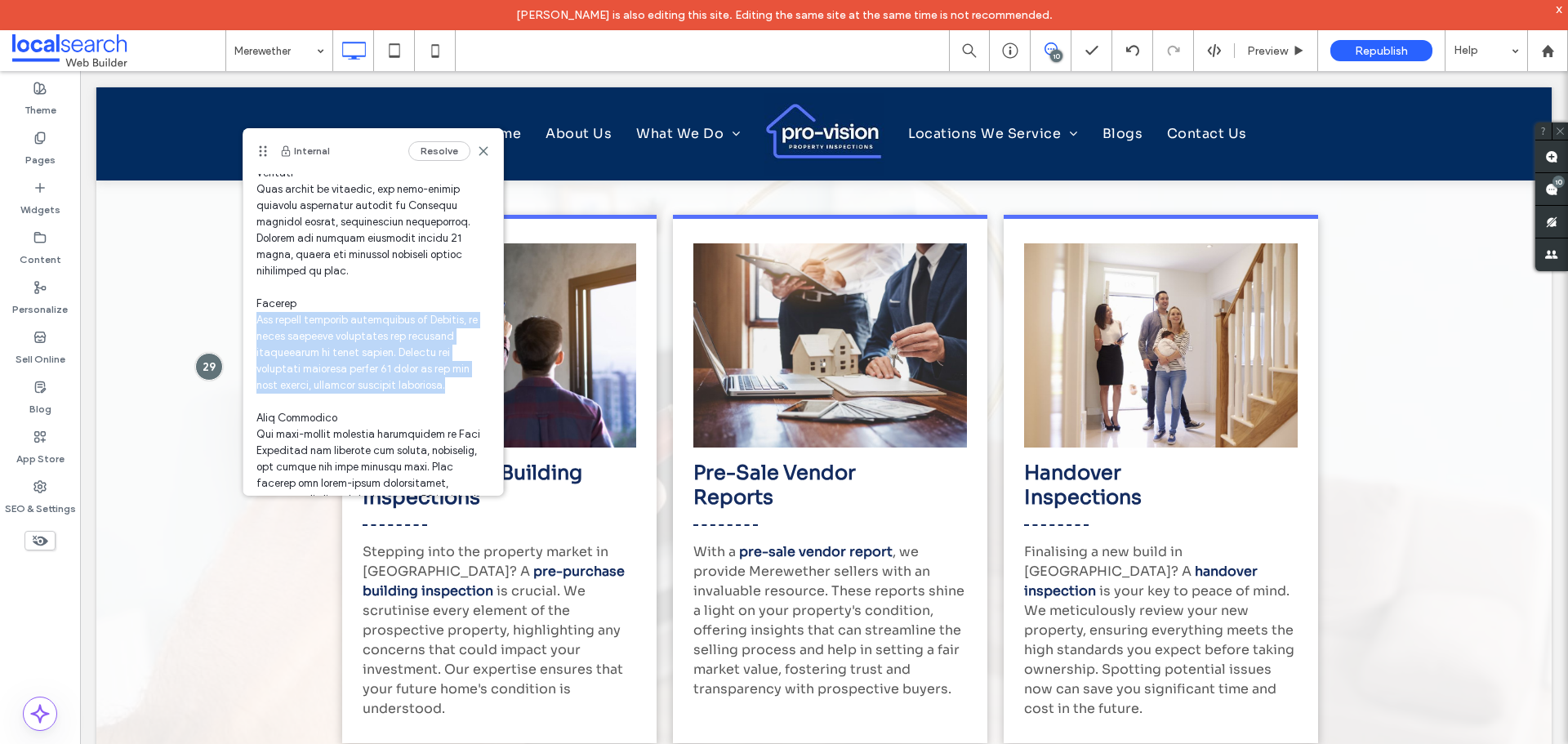
drag, startPoint x: 448, startPoint y: 386, endPoint x: 258, endPoint y: 320, distance: 201.1
click at [258, 320] on span at bounding box center [372, 427] width 233 height 915
copy span "For urgent property inspections in [GEOGRAPHIC_DATA], we offer flexible schedul…"
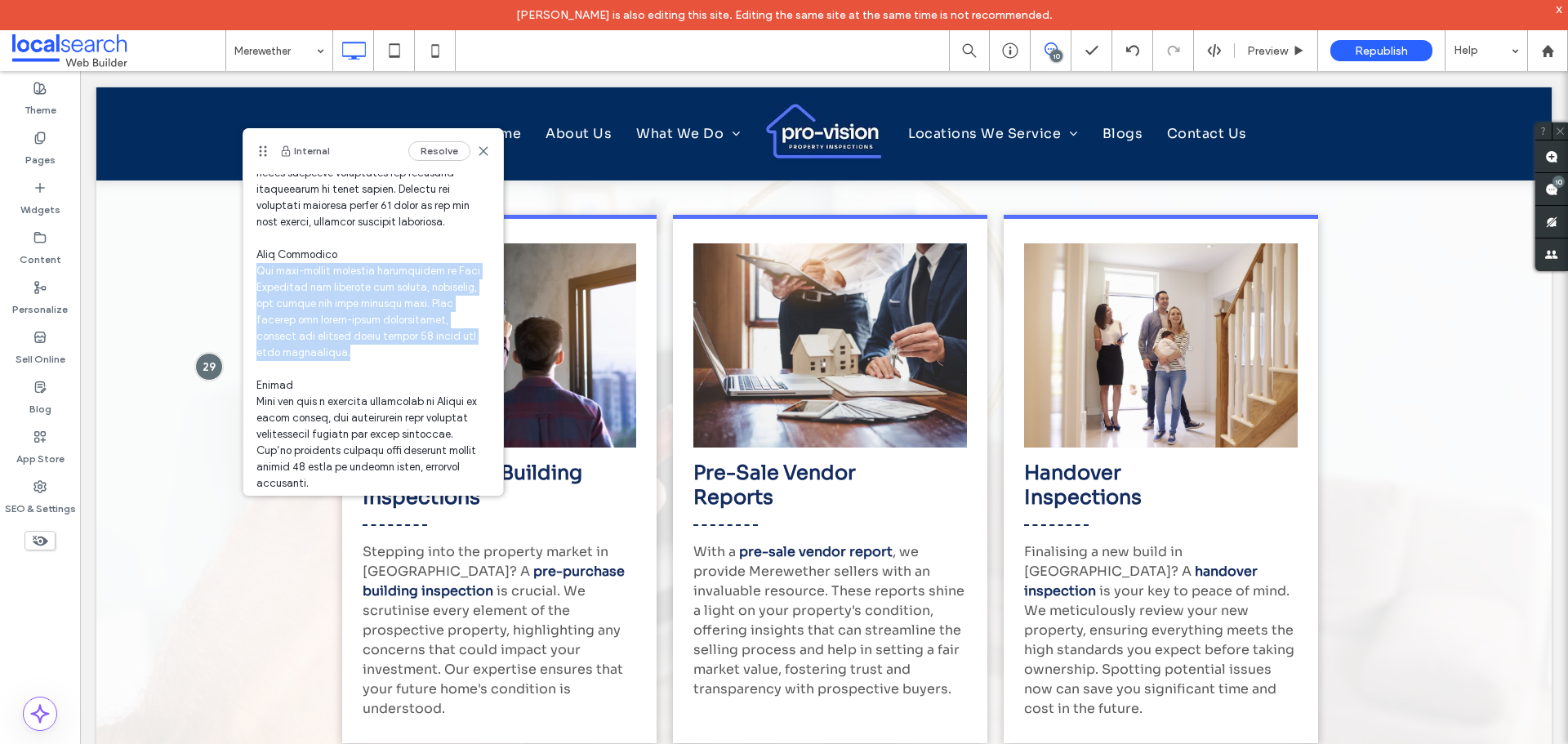
drag, startPoint x: 327, startPoint y: 354, endPoint x: 255, endPoint y: 278, distance: 104.7
click at [255, 278] on div "[PERSON_NAME] 07:32 [DATE]" at bounding box center [373, 251] width 259 height 967
copy span "Our last-minute building inspections in [GEOGRAPHIC_DATA] are designed for buye…"
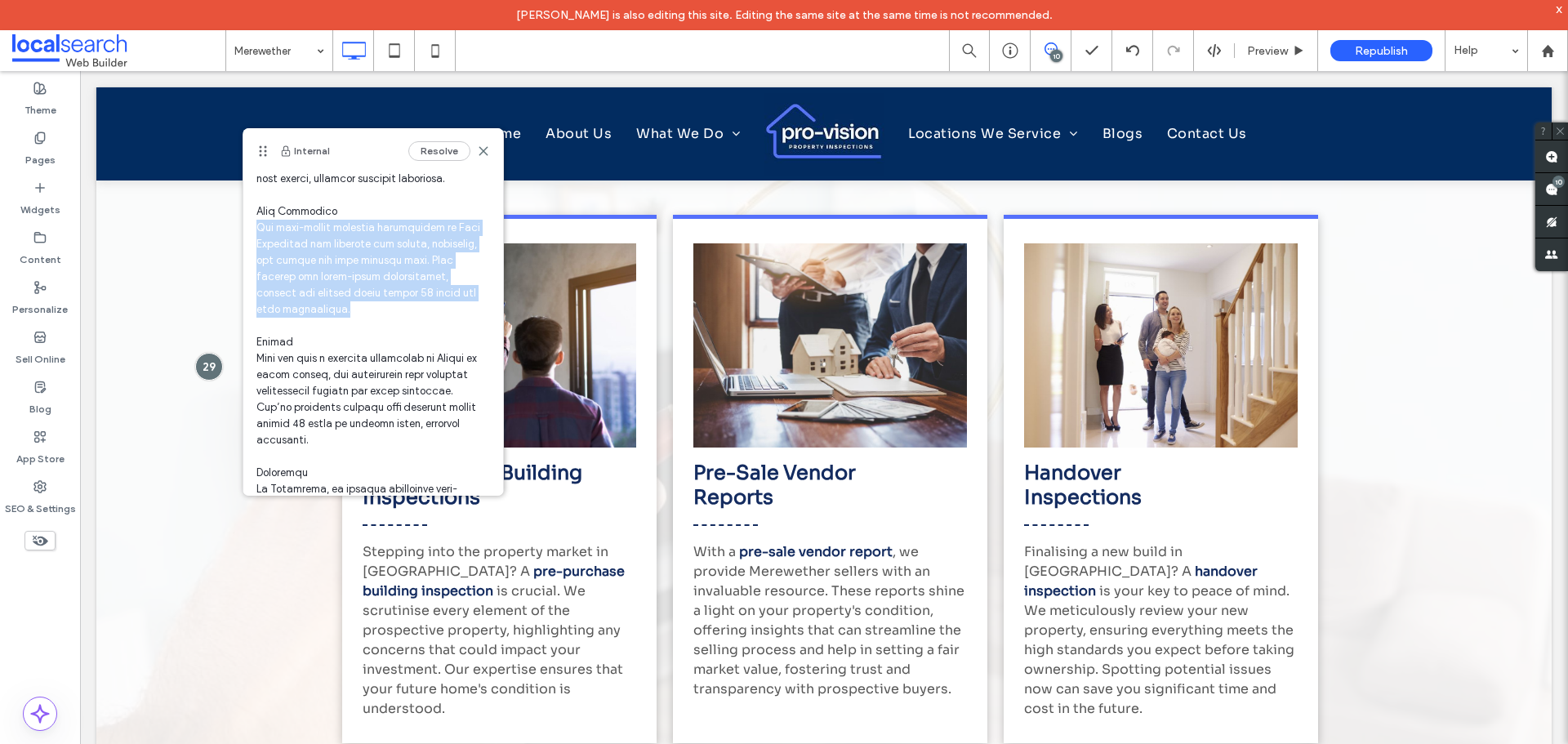
scroll to position [491, 0]
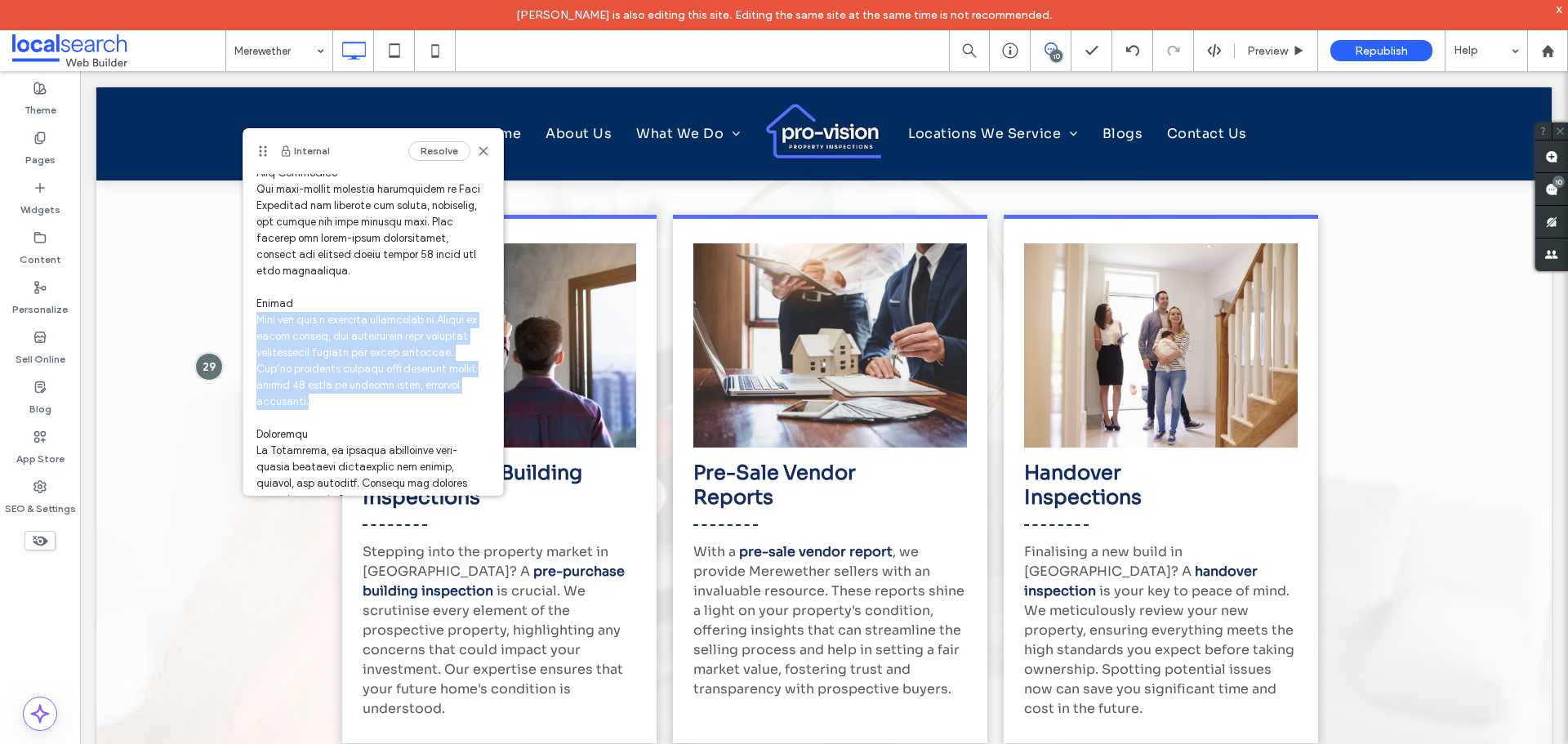
drag, startPoint x: 370, startPoint y: 406, endPoint x: 254, endPoint y: 323, distance: 142.6
click at [254, 323] on div "[PERSON_NAME] 07:32 [DATE]" at bounding box center [373, 168] width 259 height 967
copy span "When you need a building inspection in [GEOGRAPHIC_DATA] at short notice, our e…"
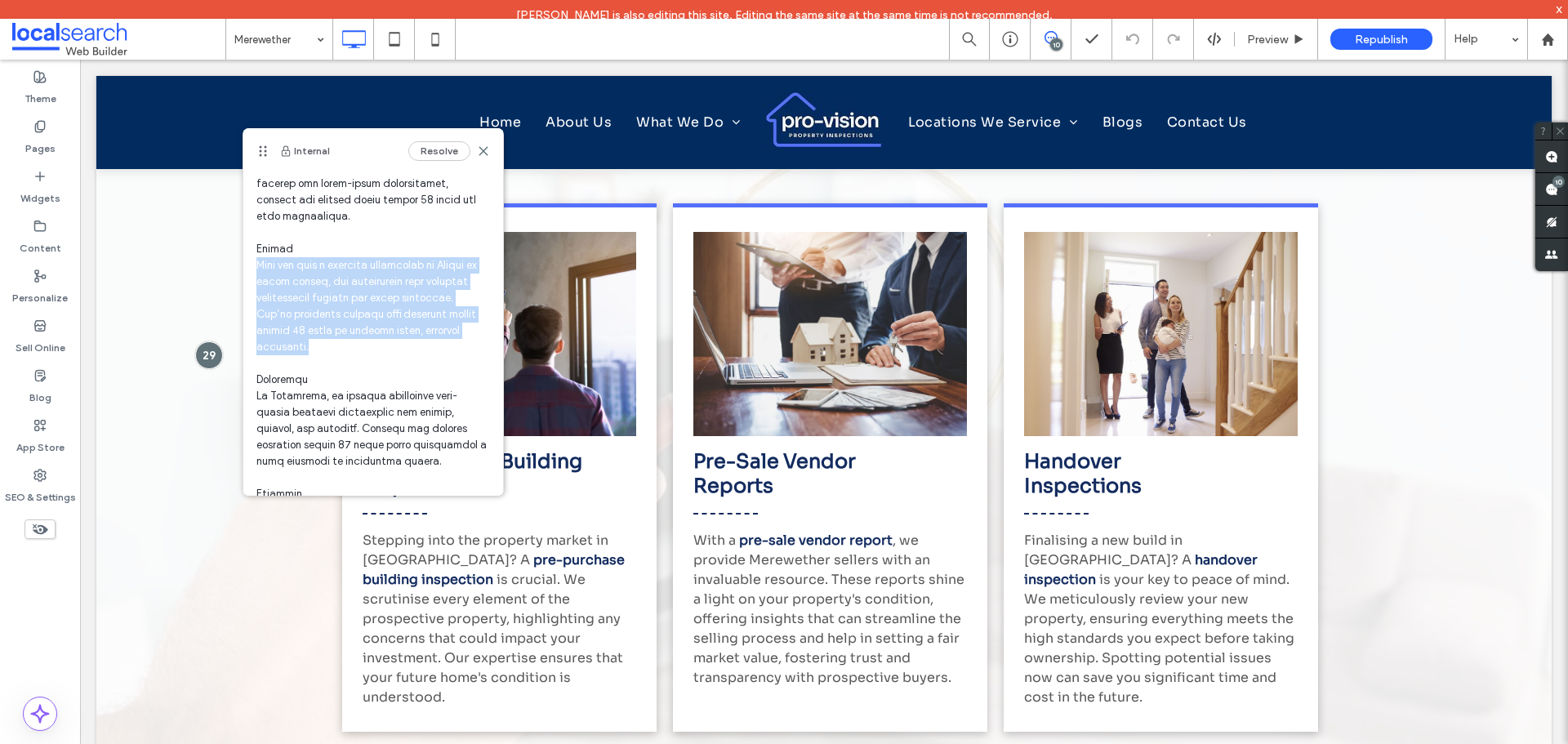
scroll to position [572, 0]
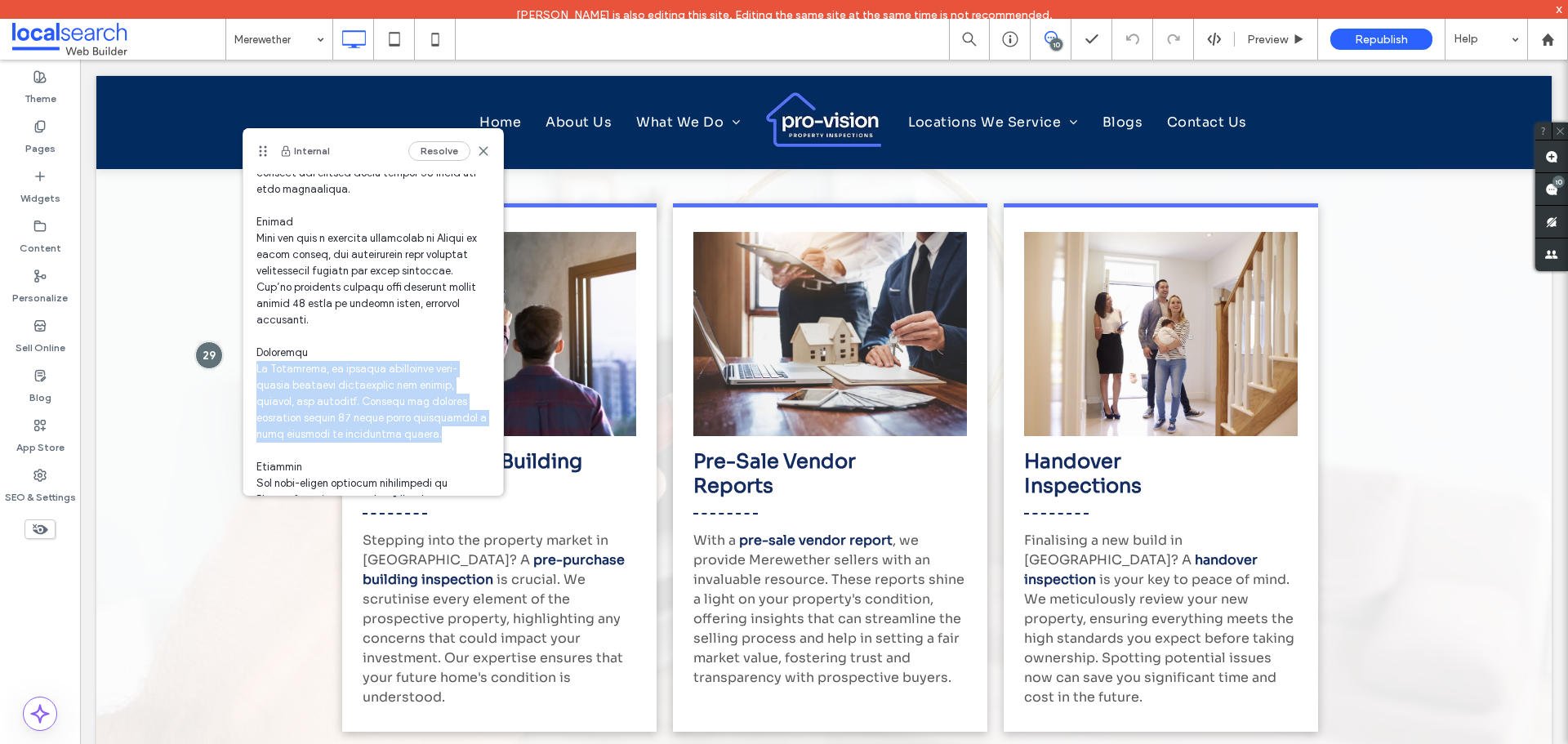
drag, startPoint x: 433, startPoint y: 433, endPoint x: 251, endPoint y: 372, distance: 192.0
click at [251, 372] on div "[PERSON_NAME] 07:32 [DATE]" at bounding box center [373, 87] width 259 height 967
copy span "In [GEOGRAPHIC_DATA], we provide dependable last-minute property inspections fo…"
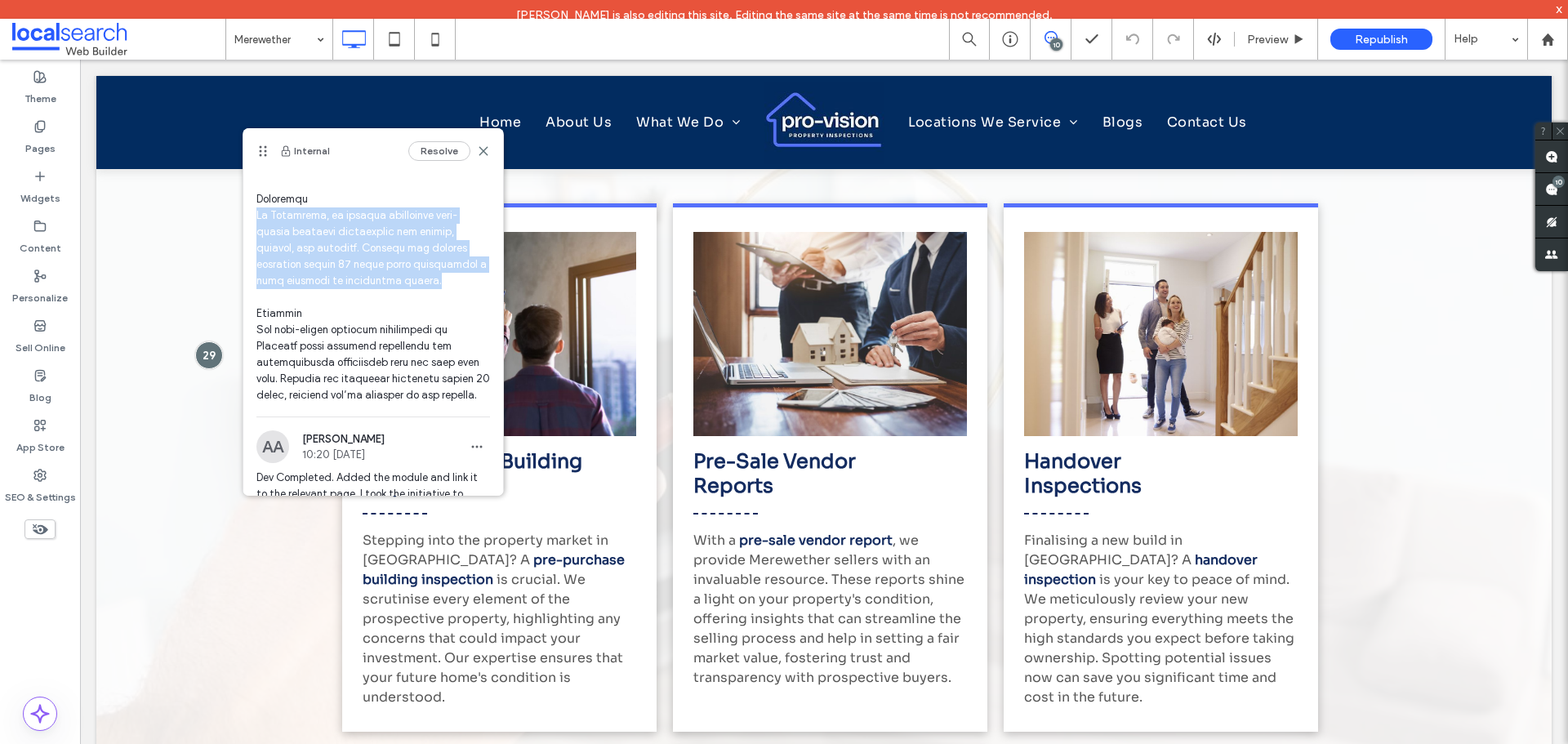
scroll to position [735, 0]
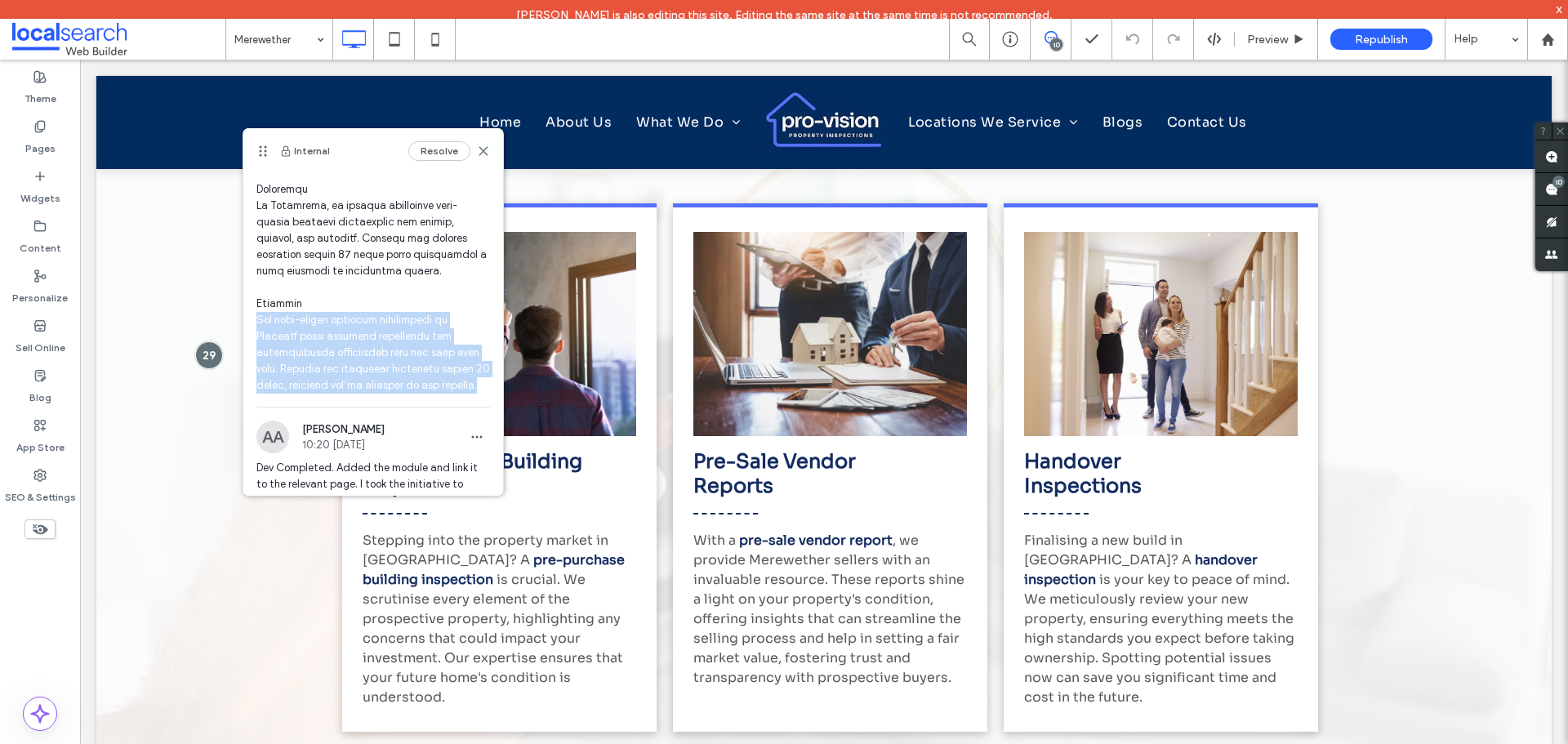
drag, startPoint x: 282, startPoint y: 372, endPoint x: 254, endPoint y: 317, distance: 61.7
copy span "Our last-minute building inspections in [GEOGRAPHIC_DATA] offer flexible schedu…"
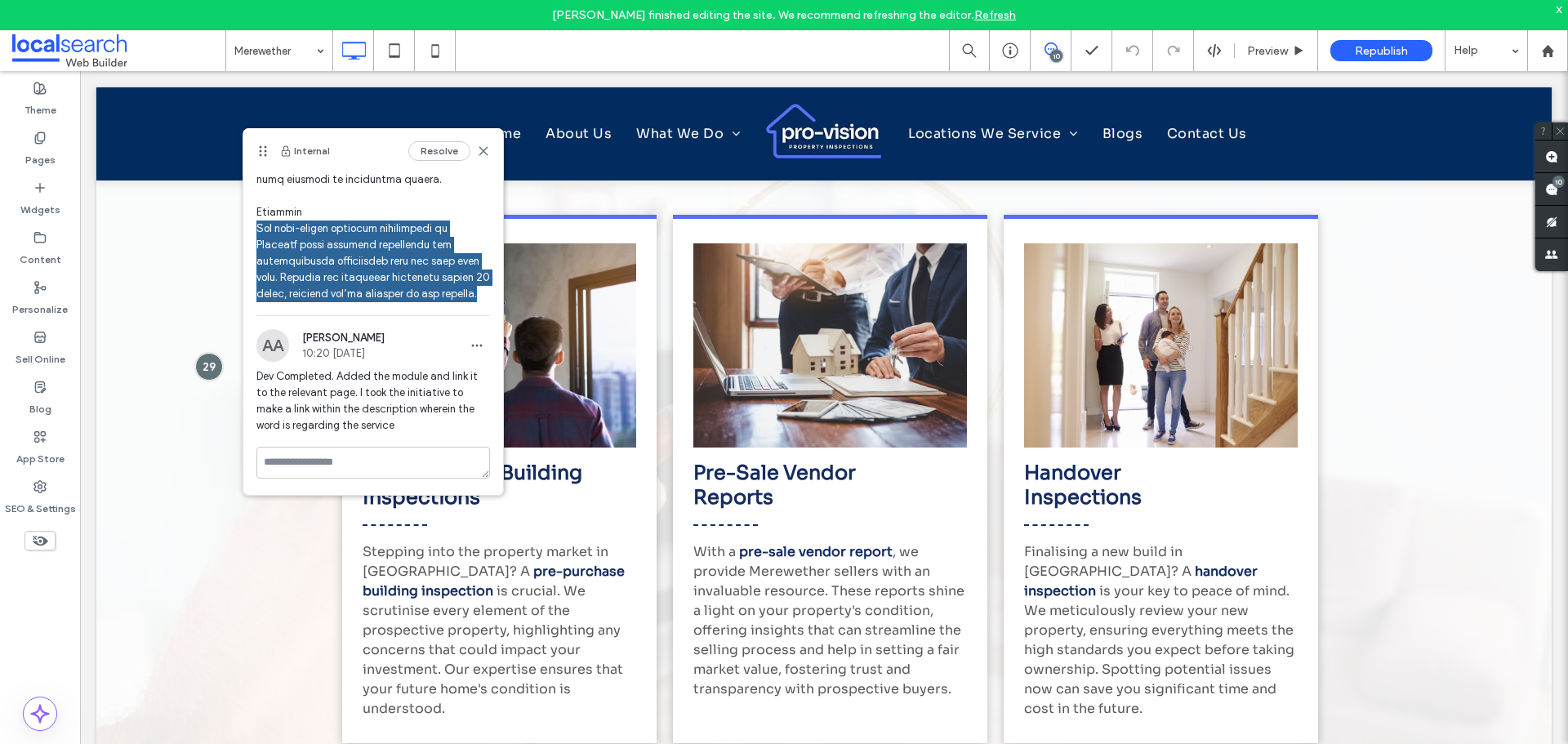
scroll to position [843, 0]
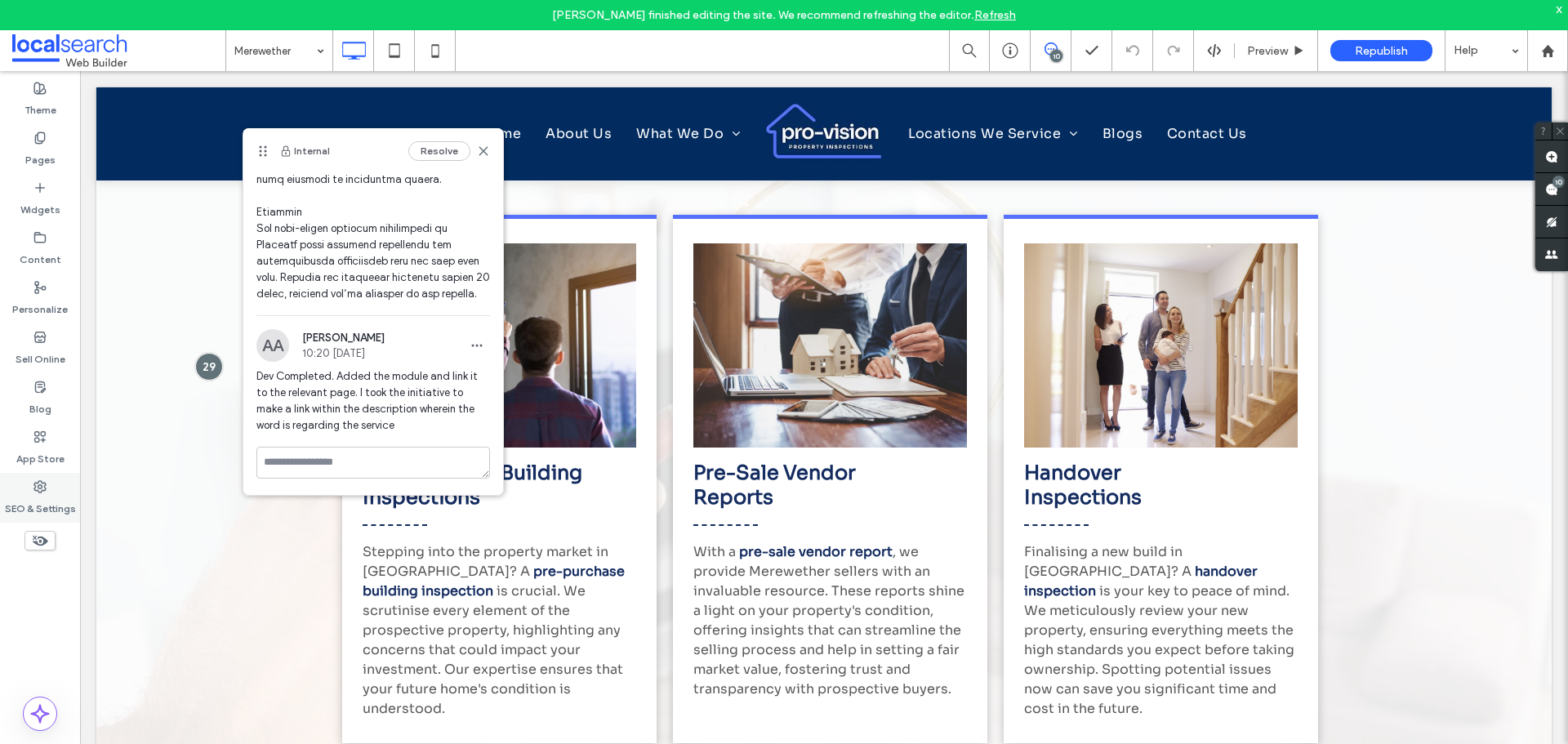
click at [53, 497] on label "SEO & Settings" at bounding box center [40, 505] width 71 height 23
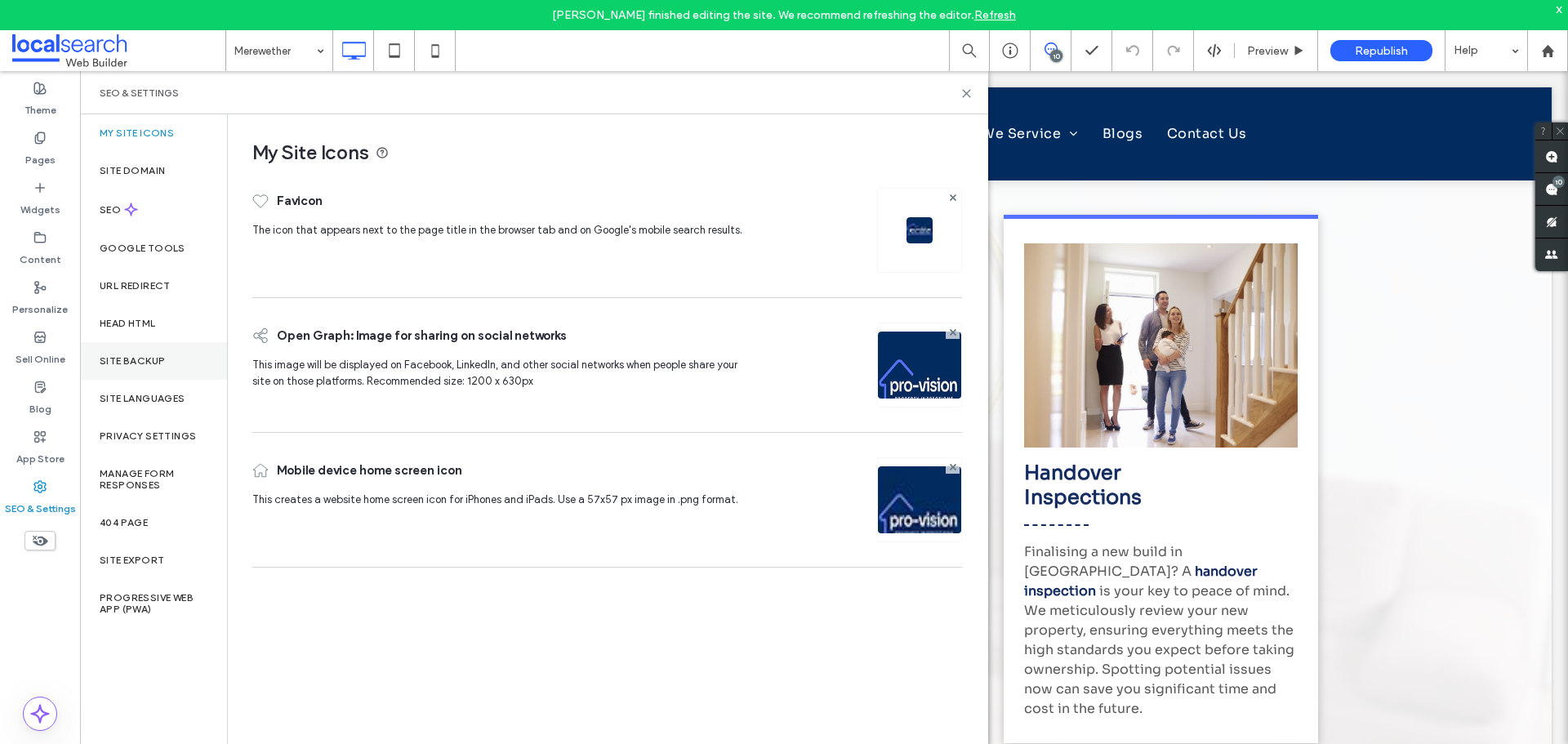
click at [191, 367] on div "Site Backup" at bounding box center [154, 361] width 147 height 38
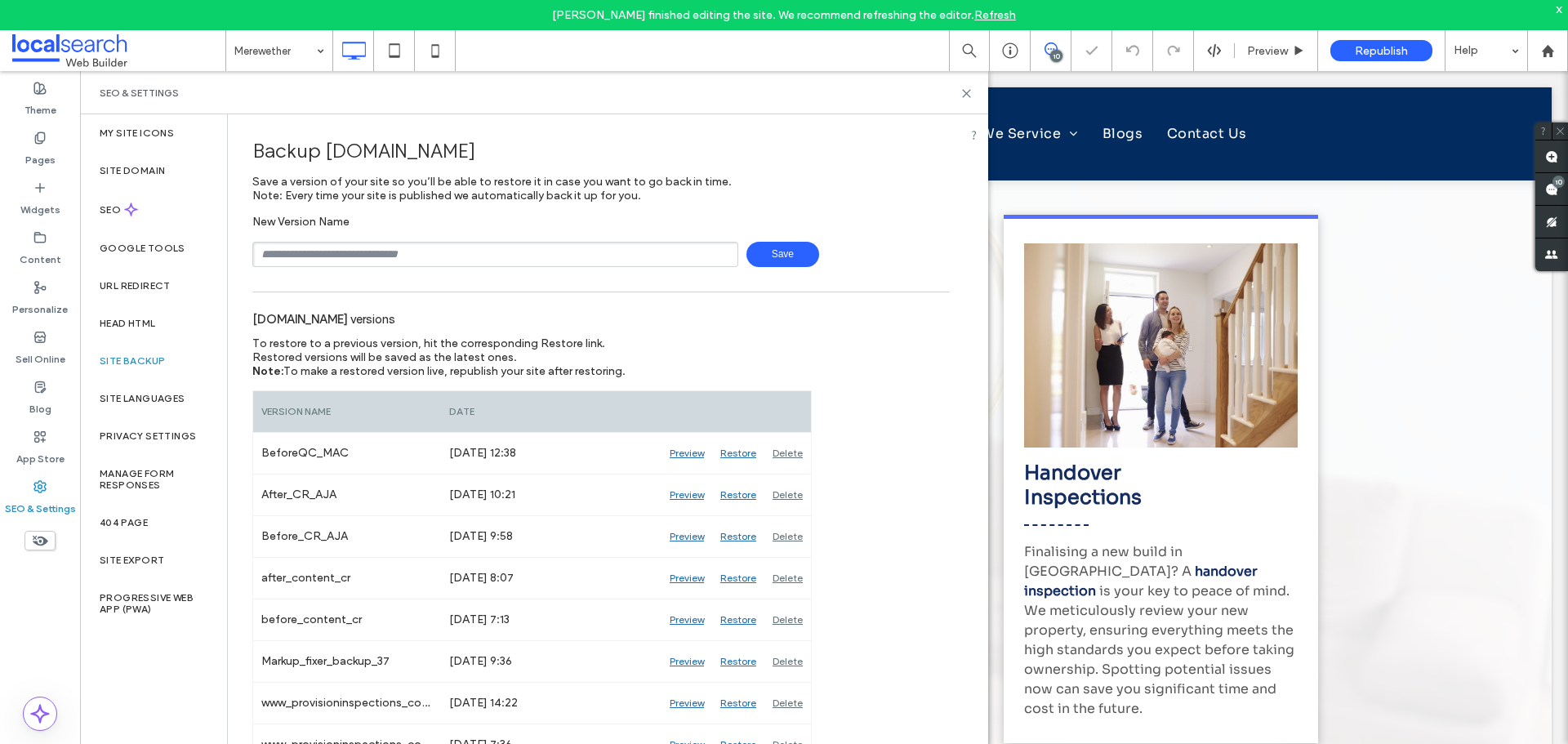
click at [450, 266] on input "text" at bounding box center [495, 254] width 486 height 25
type input "**********"
click at [779, 263] on span "Save" at bounding box center [783, 254] width 73 height 25
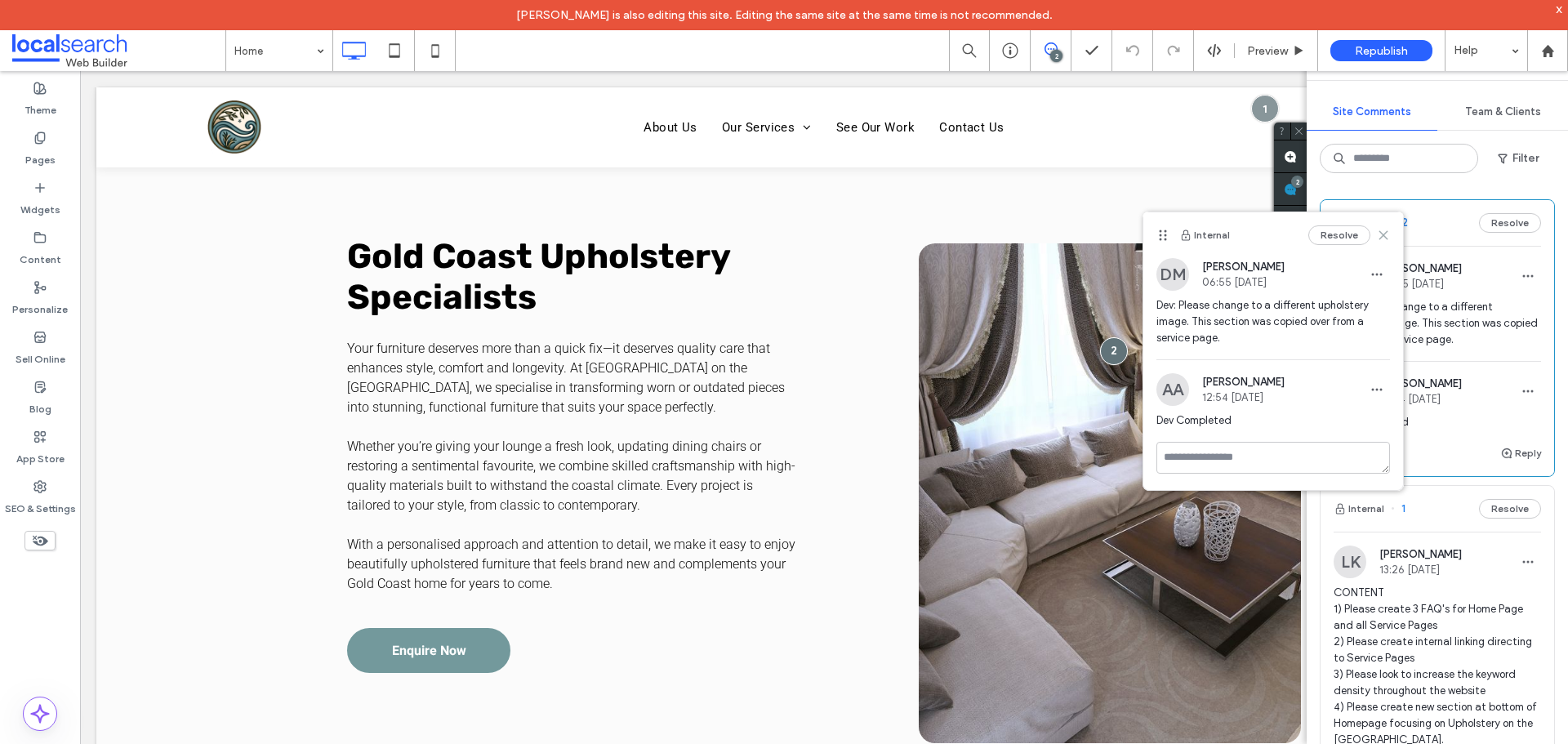
click at [1386, 236] on icon at bounding box center [1383, 235] width 14 height 14
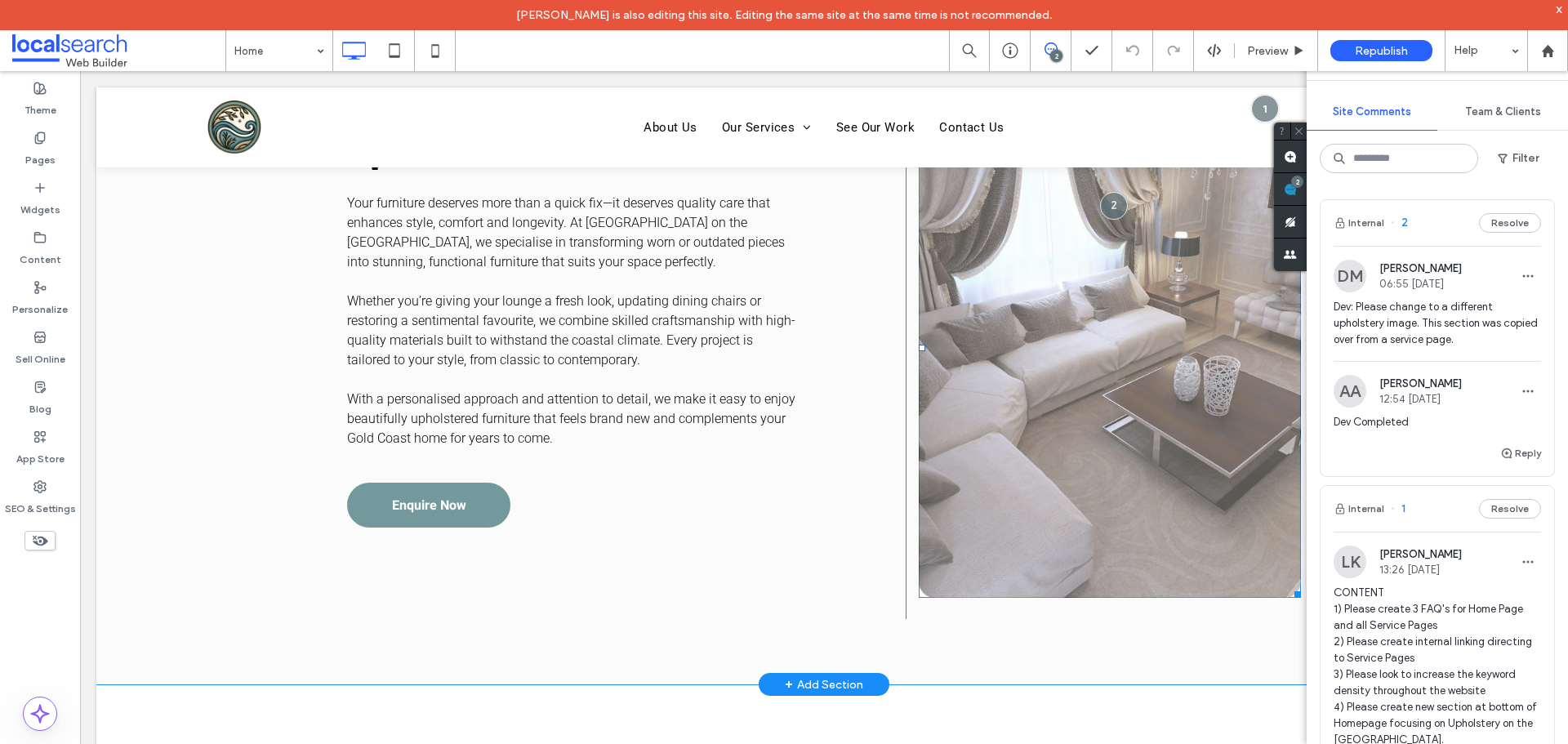
scroll to position [3670, 0]
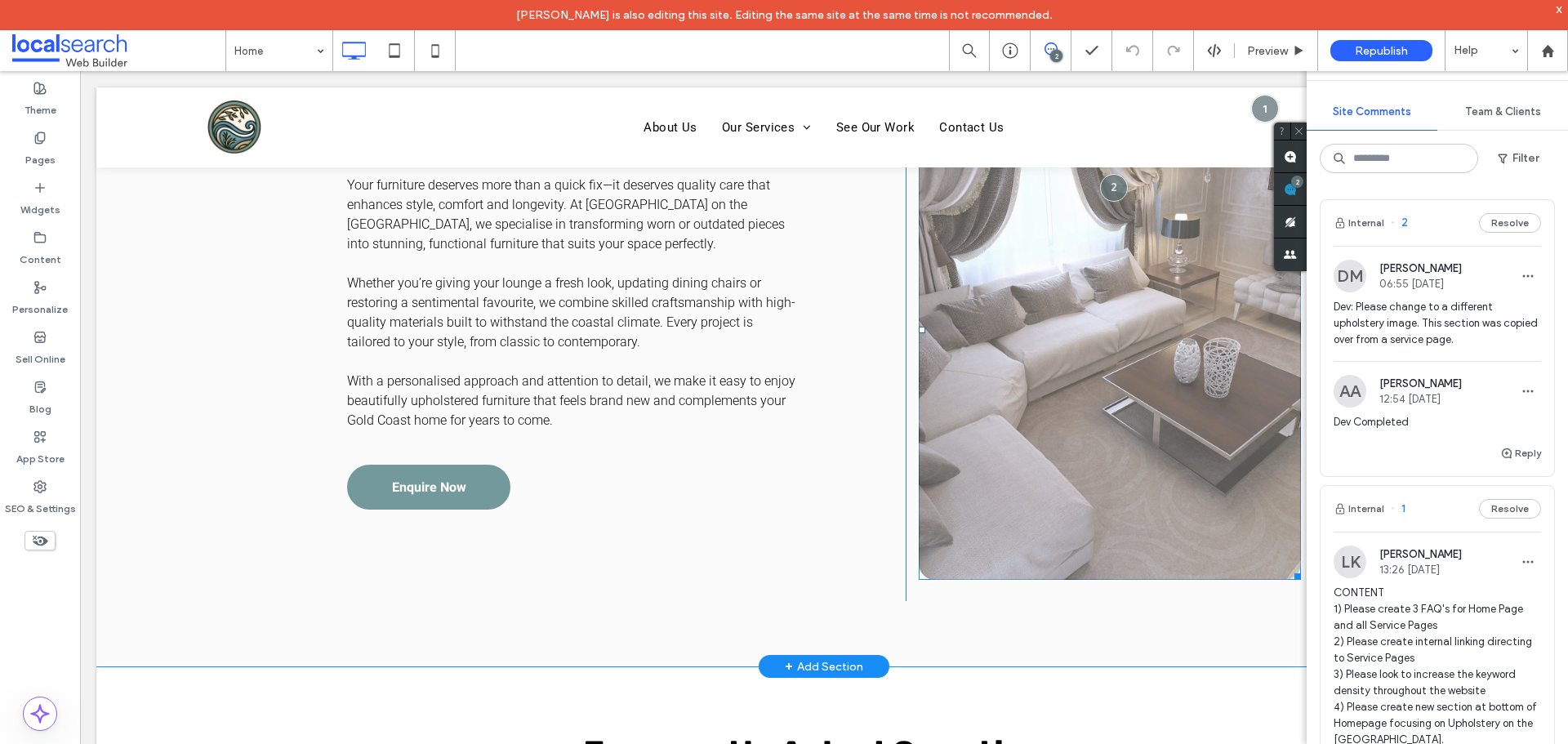
click at [1050, 369] on link at bounding box center [1109, 330] width 382 height 500
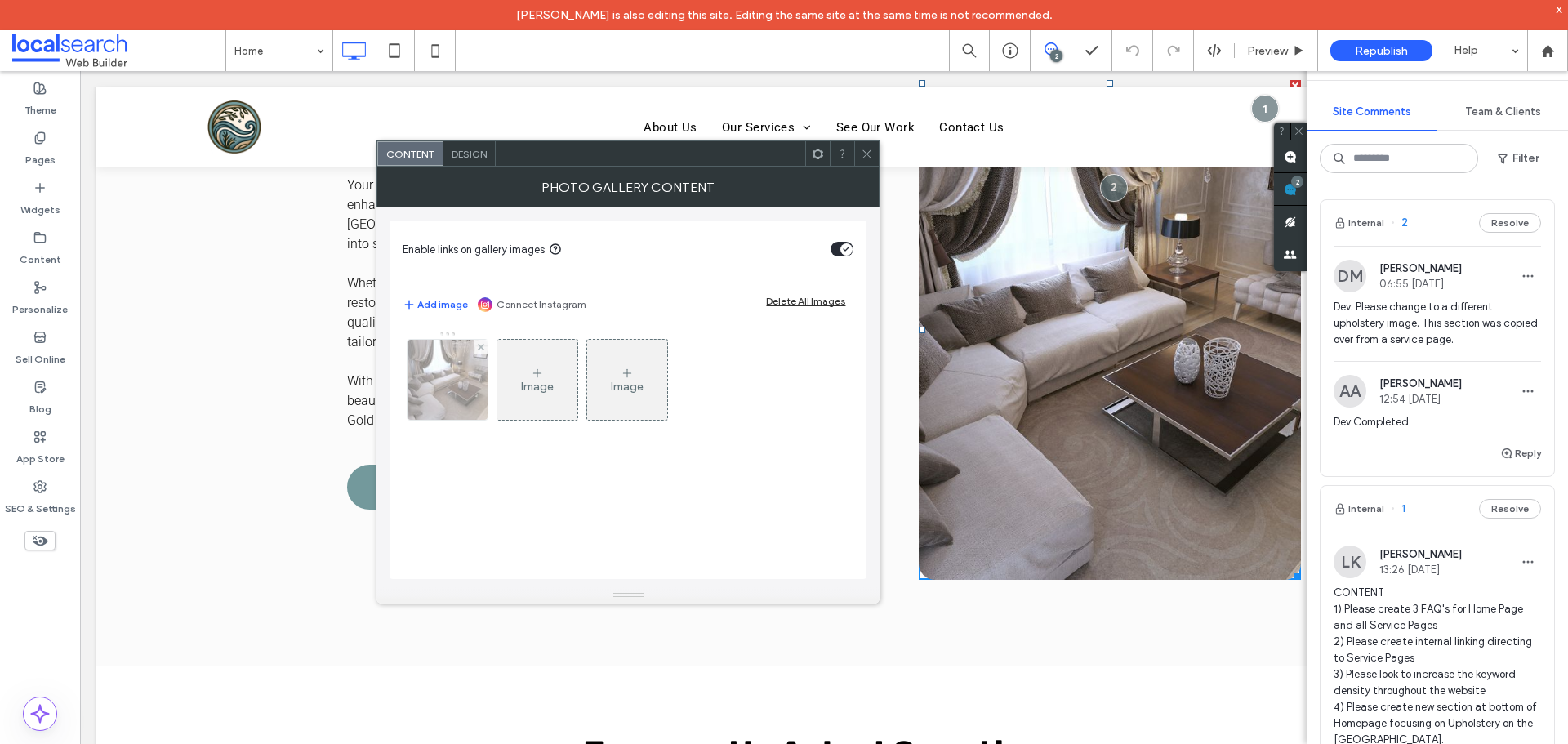
click at [455, 385] on img at bounding box center [448, 379] width 103 height 80
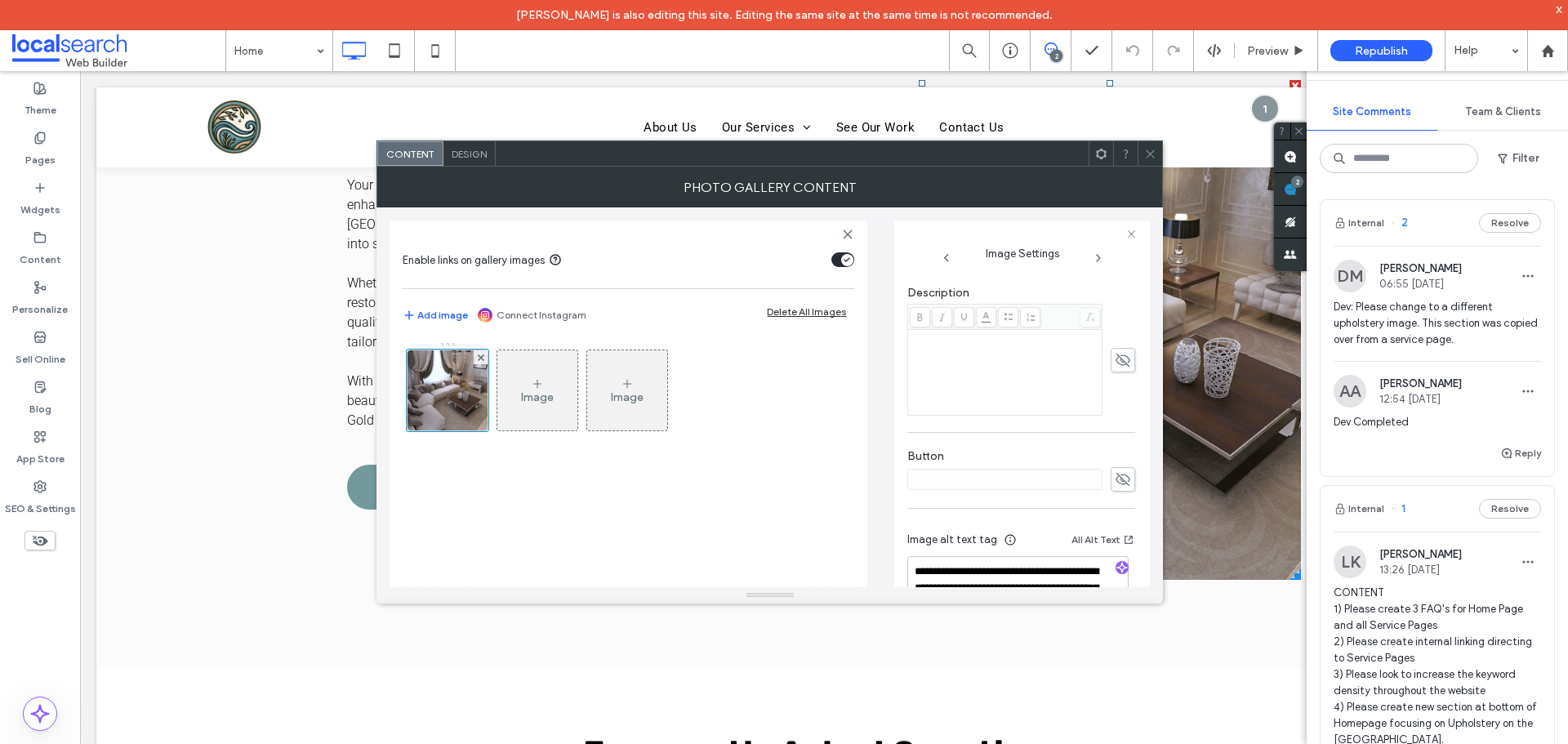
scroll to position [477, 0]
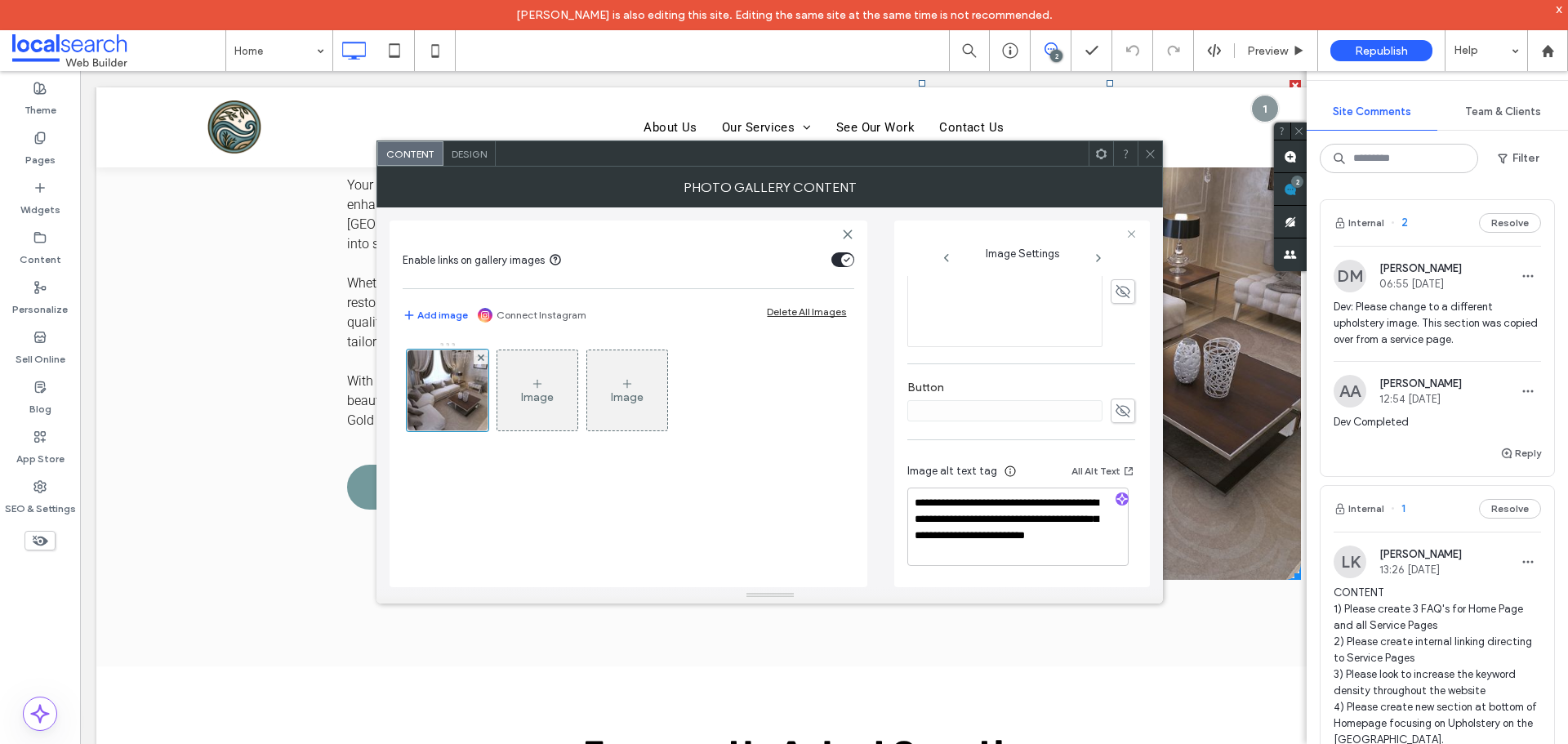
click at [1148, 160] on span at bounding box center [1150, 153] width 13 height 24
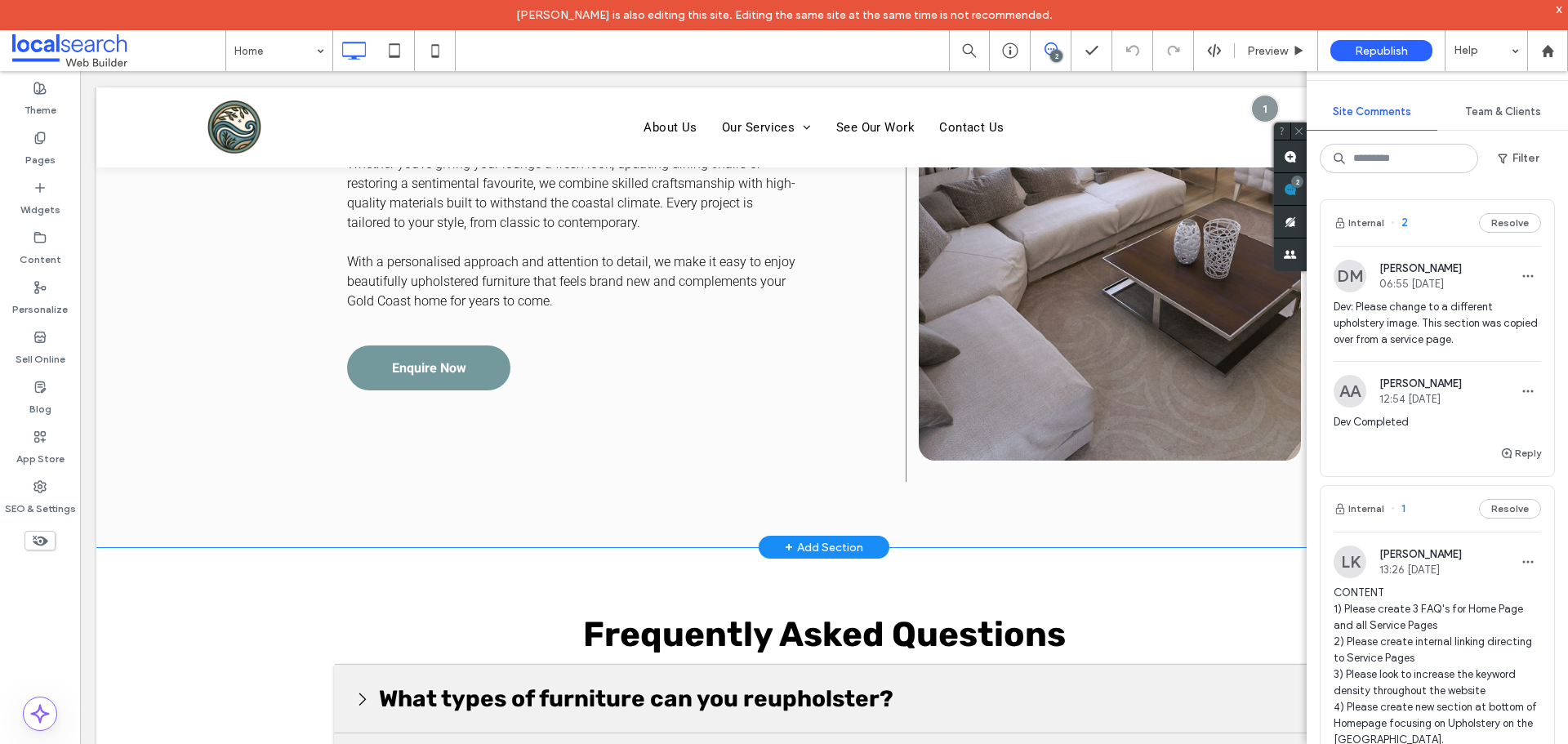
scroll to position [3996, 0]
